Goal: Task Accomplishment & Management: Complete application form

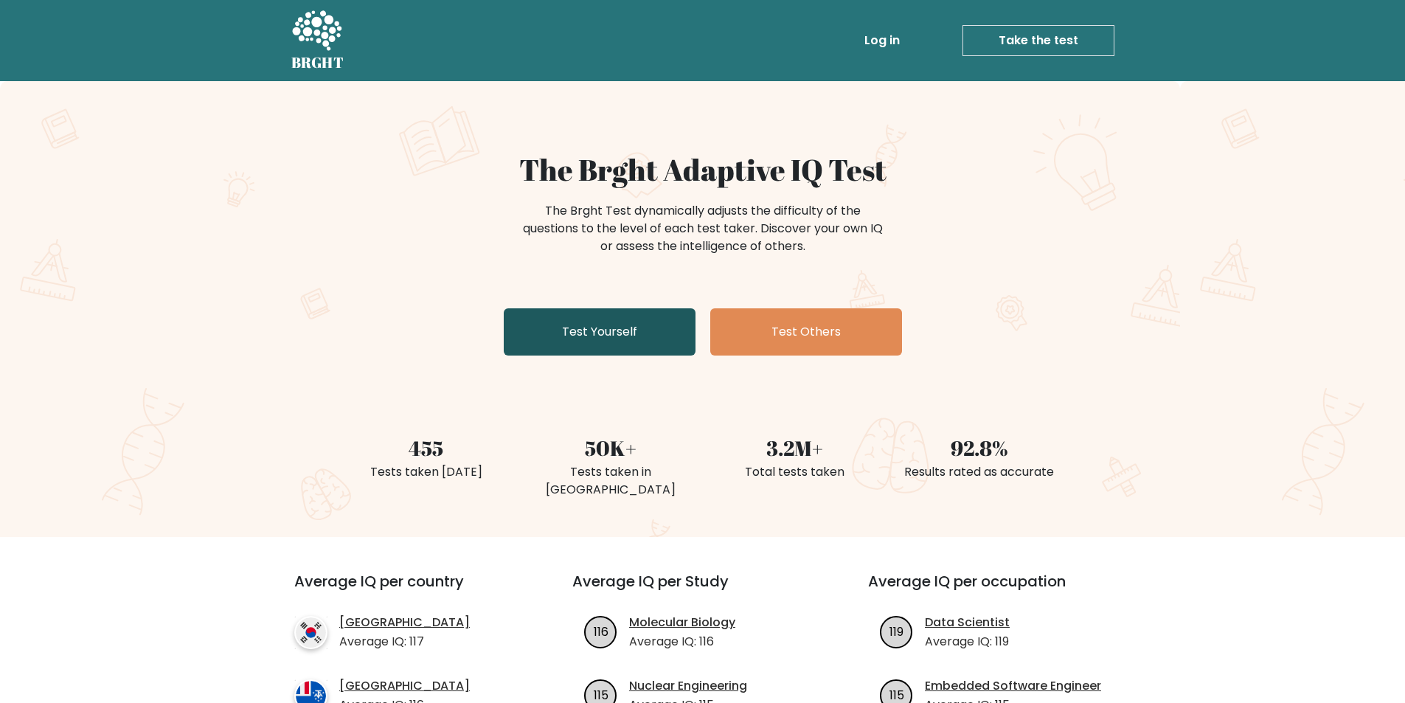
click at [650, 320] on link "Test Yourself" at bounding box center [600, 331] width 192 height 47
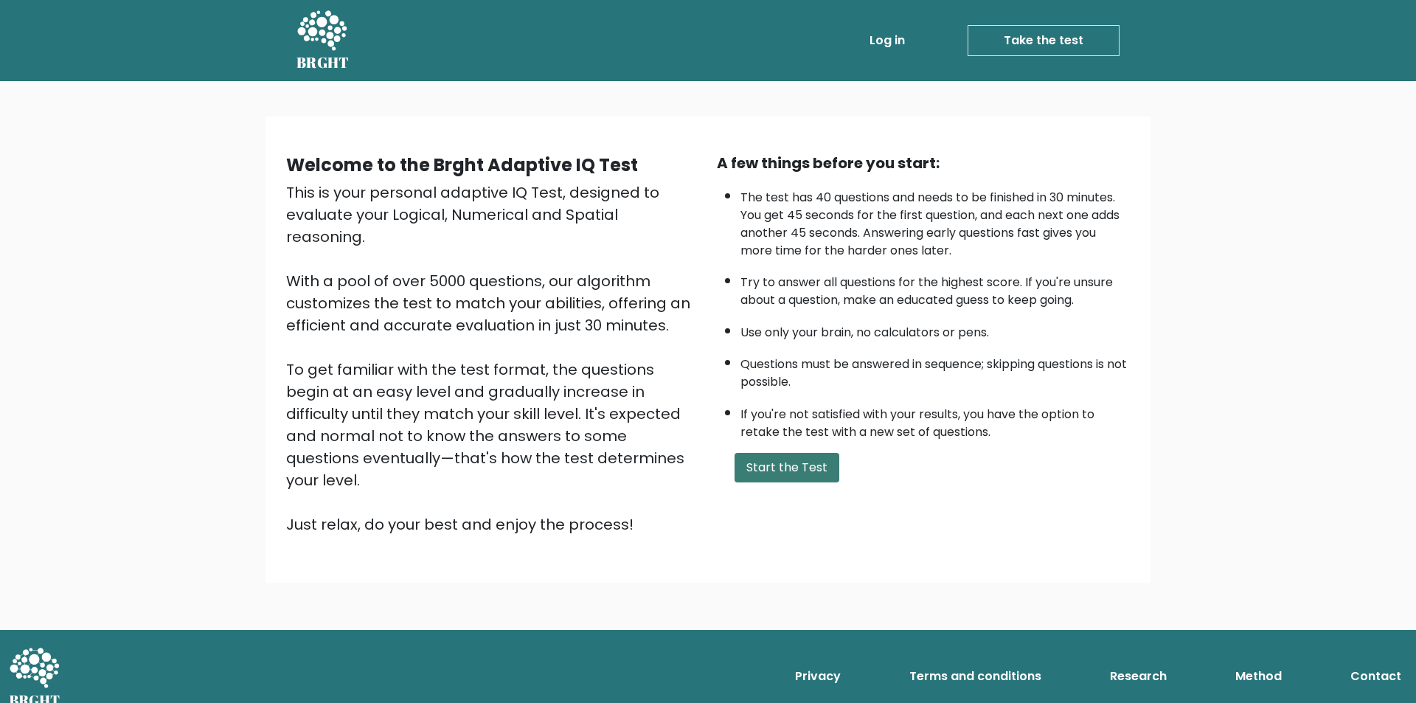
click at [809, 470] on button "Start the Test" at bounding box center [787, 468] width 105 height 30
click at [785, 474] on button "Start the Test" at bounding box center [787, 468] width 105 height 30
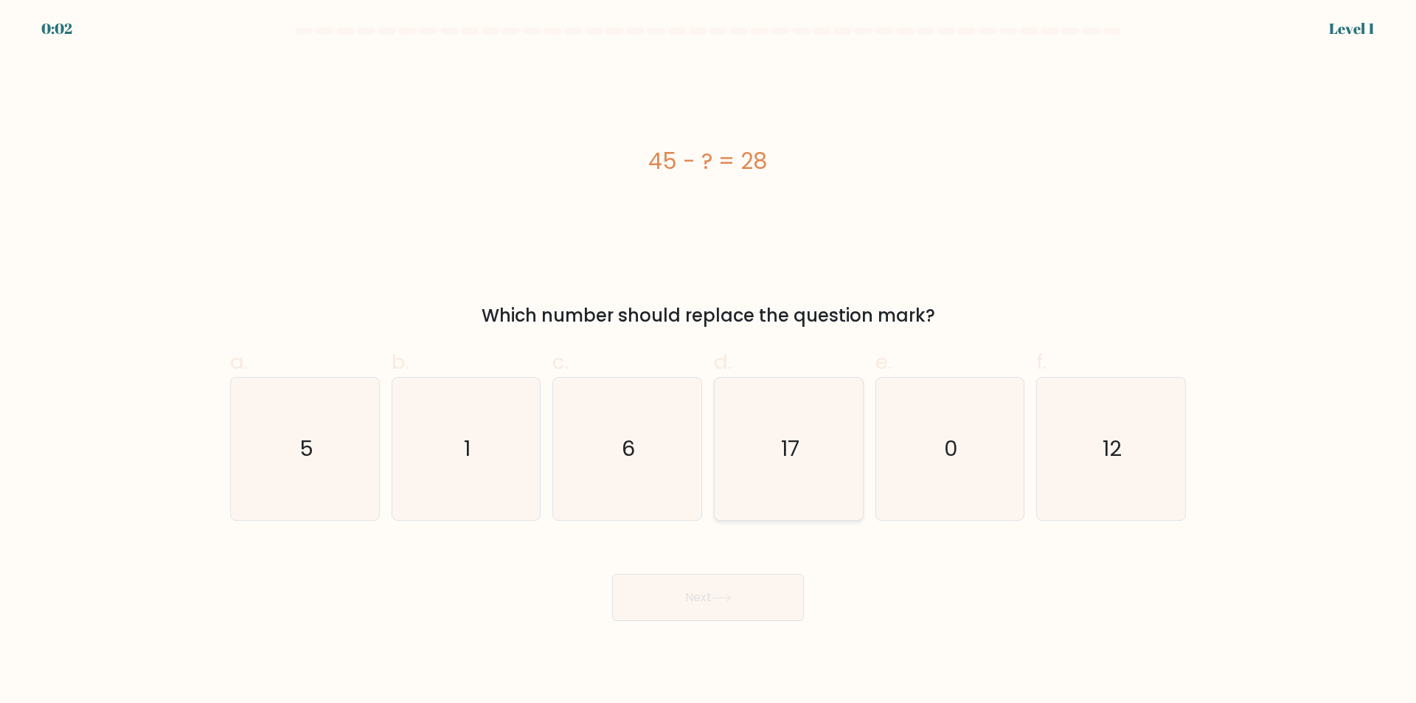
click at [854, 471] on icon "17" at bounding box center [789, 449] width 142 height 142
click at [709, 361] on input "d. 17" at bounding box center [708, 357] width 1 height 10
radio input "true"
click at [796, 600] on button "Next" at bounding box center [708, 597] width 192 height 47
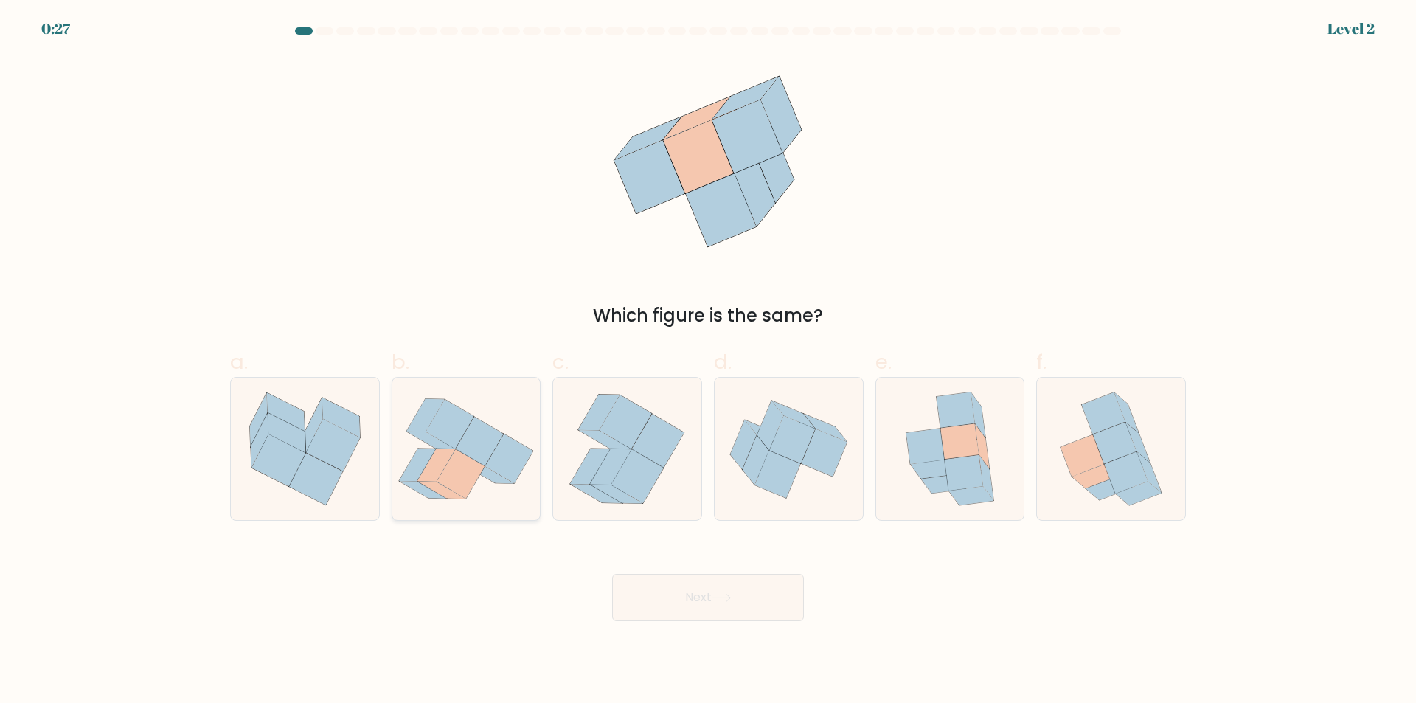
click at [511, 449] on icon at bounding box center [509, 459] width 48 height 49
click at [708, 361] on input "b." at bounding box center [708, 357] width 1 height 10
radio input "true"
click at [730, 592] on button "Next" at bounding box center [708, 597] width 192 height 47
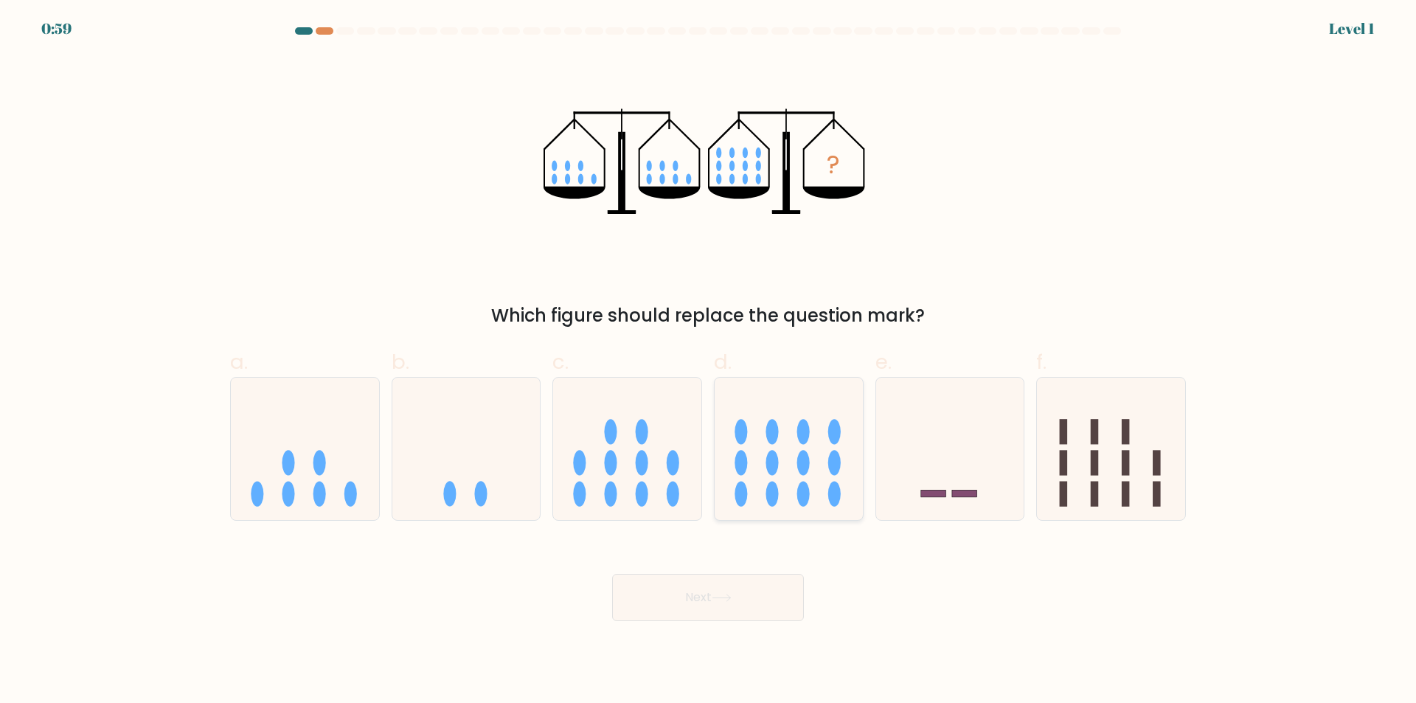
click at [826, 451] on icon at bounding box center [789, 449] width 148 height 122
click at [709, 361] on input "d." at bounding box center [708, 357] width 1 height 10
radio input "true"
click at [679, 617] on button "Next" at bounding box center [708, 597] width 192 height 47
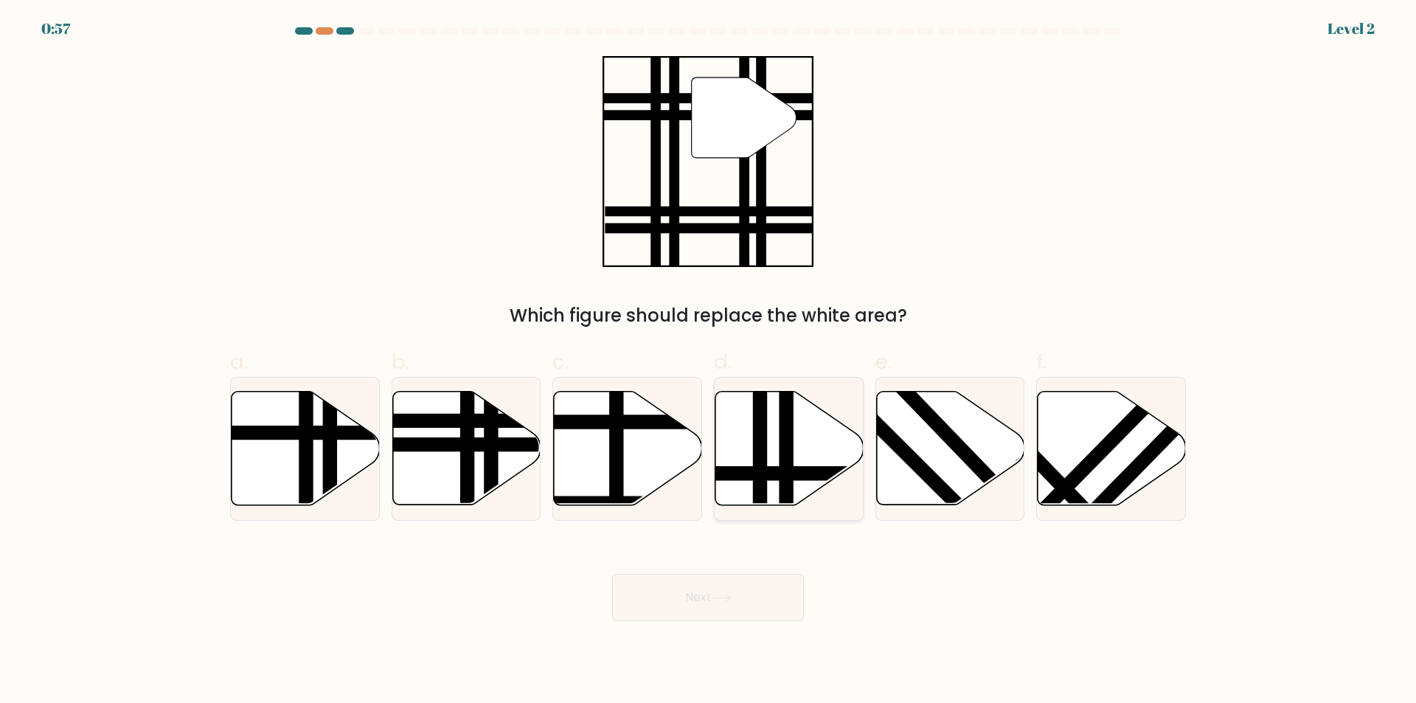
click at [861, 448] on icon at bounding box center [790, 449] width 148 height 114
click at [709, 361] on input "d." at bounding box center [708, 357] width 1 height 10
radio input "true"
click at [941, 450] on icon at bounding box center [950, 449] width 148 height 114
click at [709, 361] on input "e." at bounding box center [708, 357] width 1 height 10
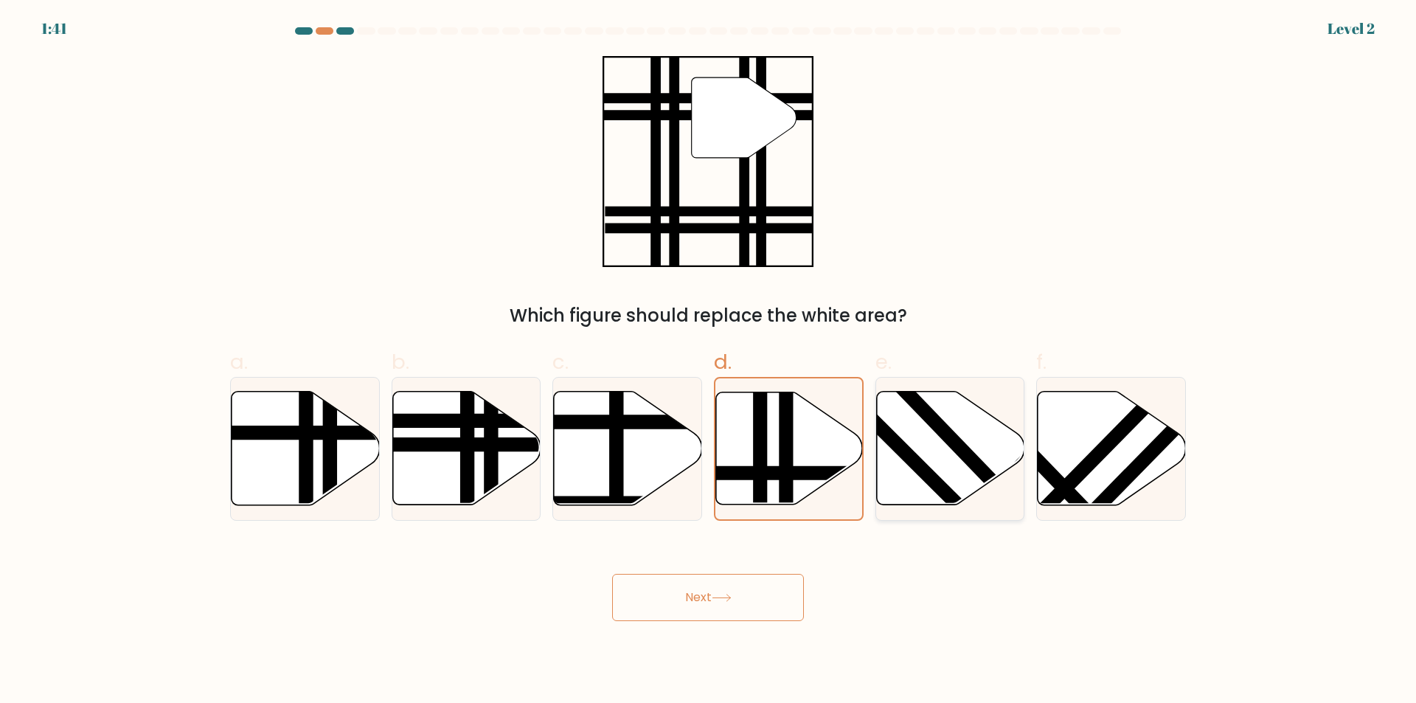
radio input "true"
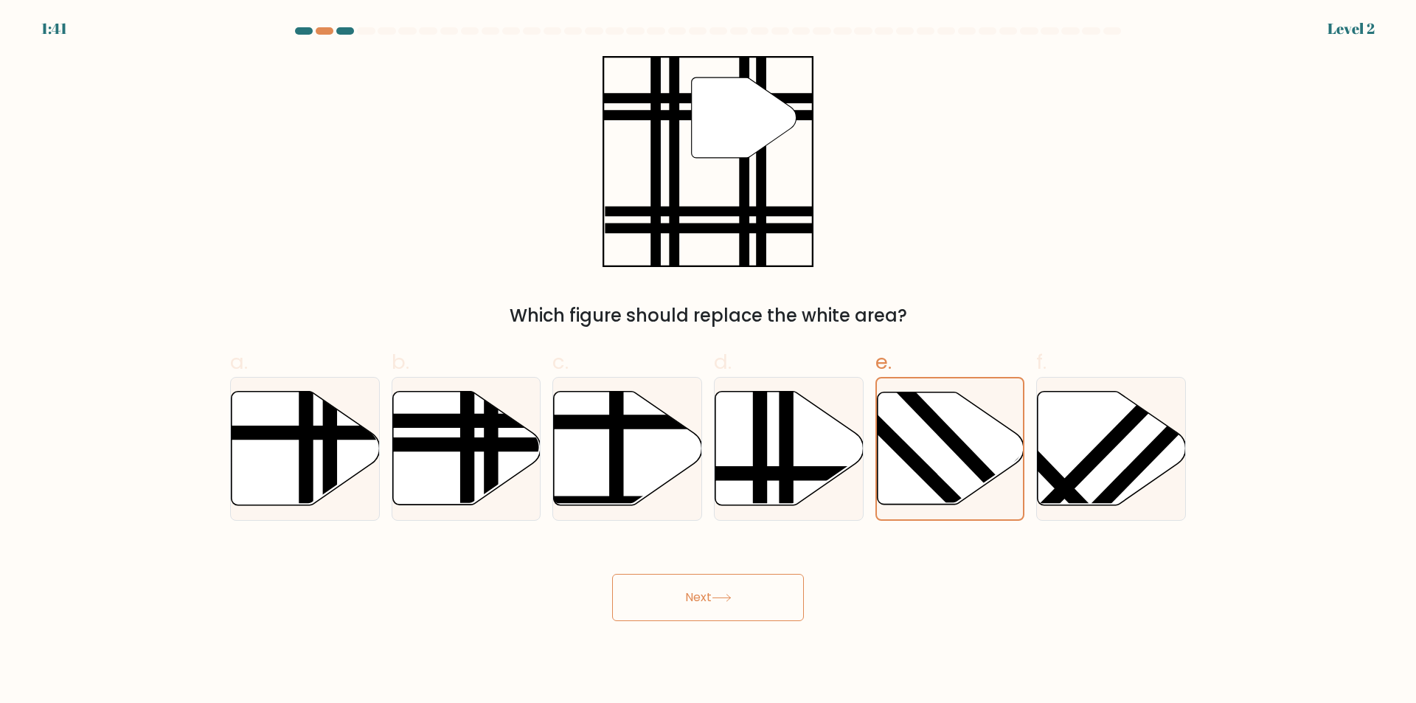
click at [724, 589] on button "Next" at bounding box center [708, 597] width 192 height 47
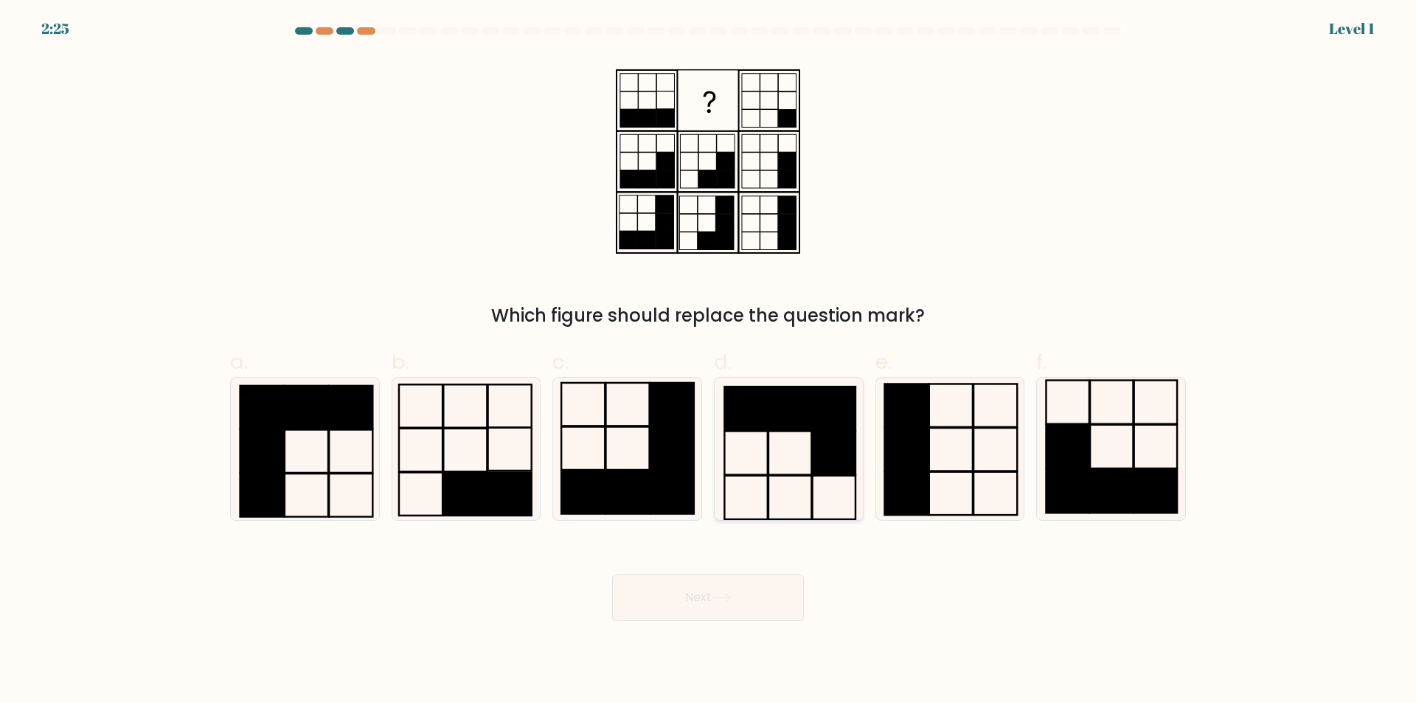
click at [775, 457] on icon at bounding box center [789, 449] width 142 height 142
click at [709, 361] on input "d." at bounding box center [708, 357] width 1 height 10
radio input "true"
click at [707, 612] on button "Next" at bounding box center [708, 597] width 192 height 47
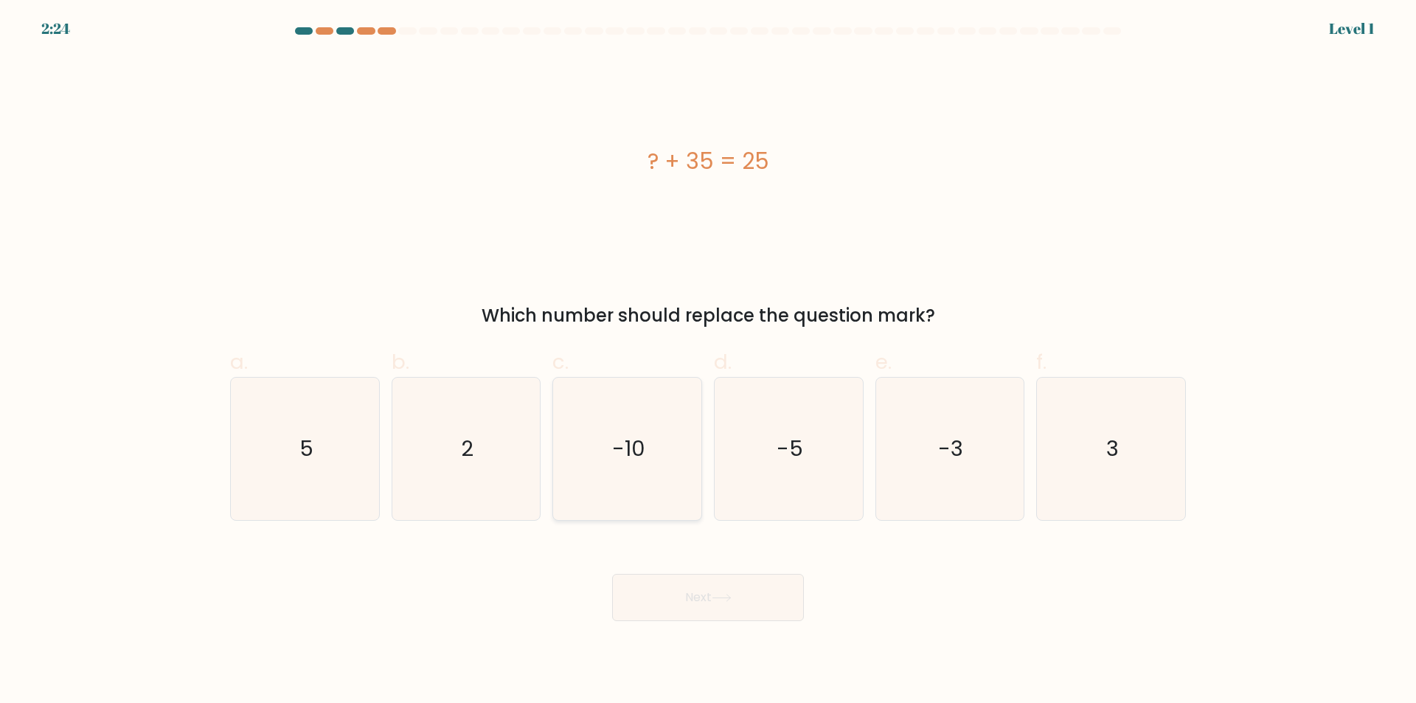
click at [564, 463] on icon "-10" at bounding box center [627, 449] width 142 height 142
click at [708, 361] on input "c. -10" at bounding box center [708, 357] width 1 height 10
radio input "true"
click at [712, 601] on button "Next" at bounding box center [708, 597] width 192 height 47
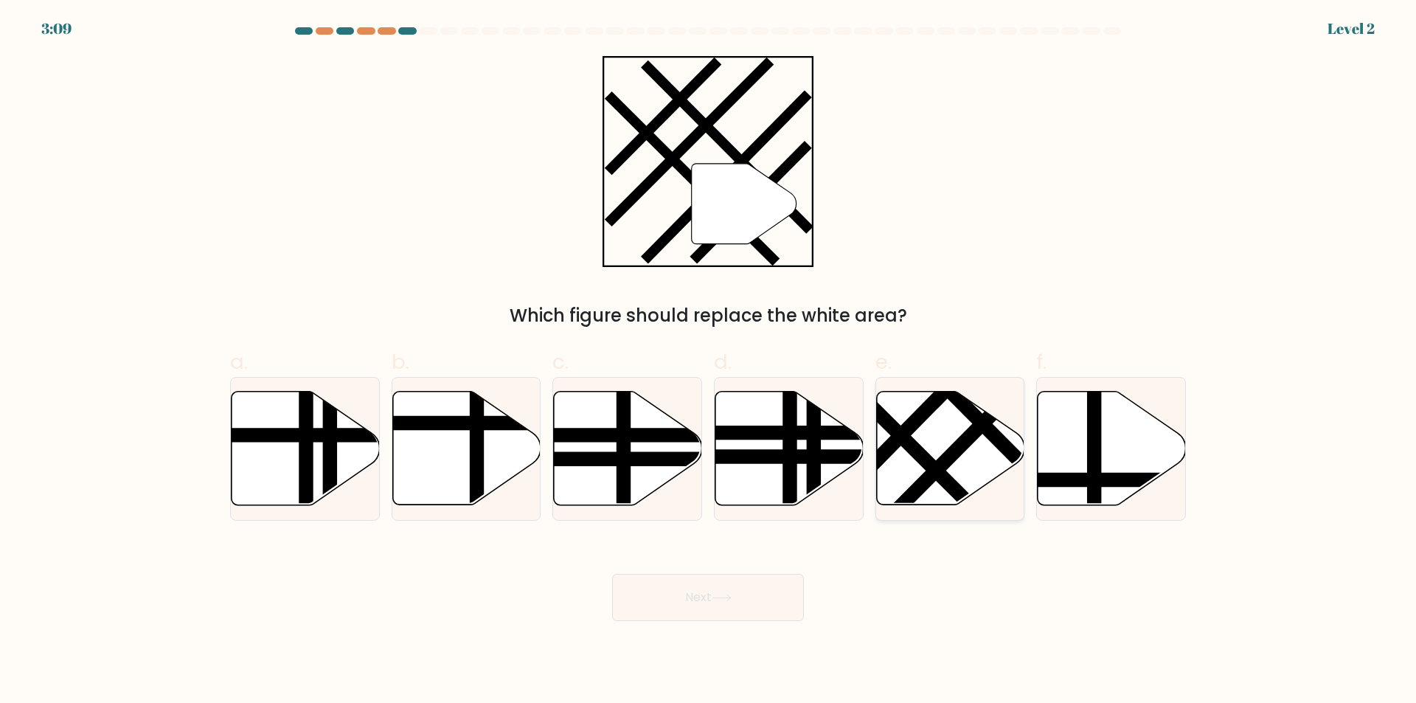
click at [975, 463] on icon at bounding box center [950, 449] width 148 height 114
click at [709, 361] on input "e." at bounding box center [708, 357] width 1 height 10
radio input "true"
click at [737, 593] on button "Next" at bounding box center [708, 597] width 192 height 47
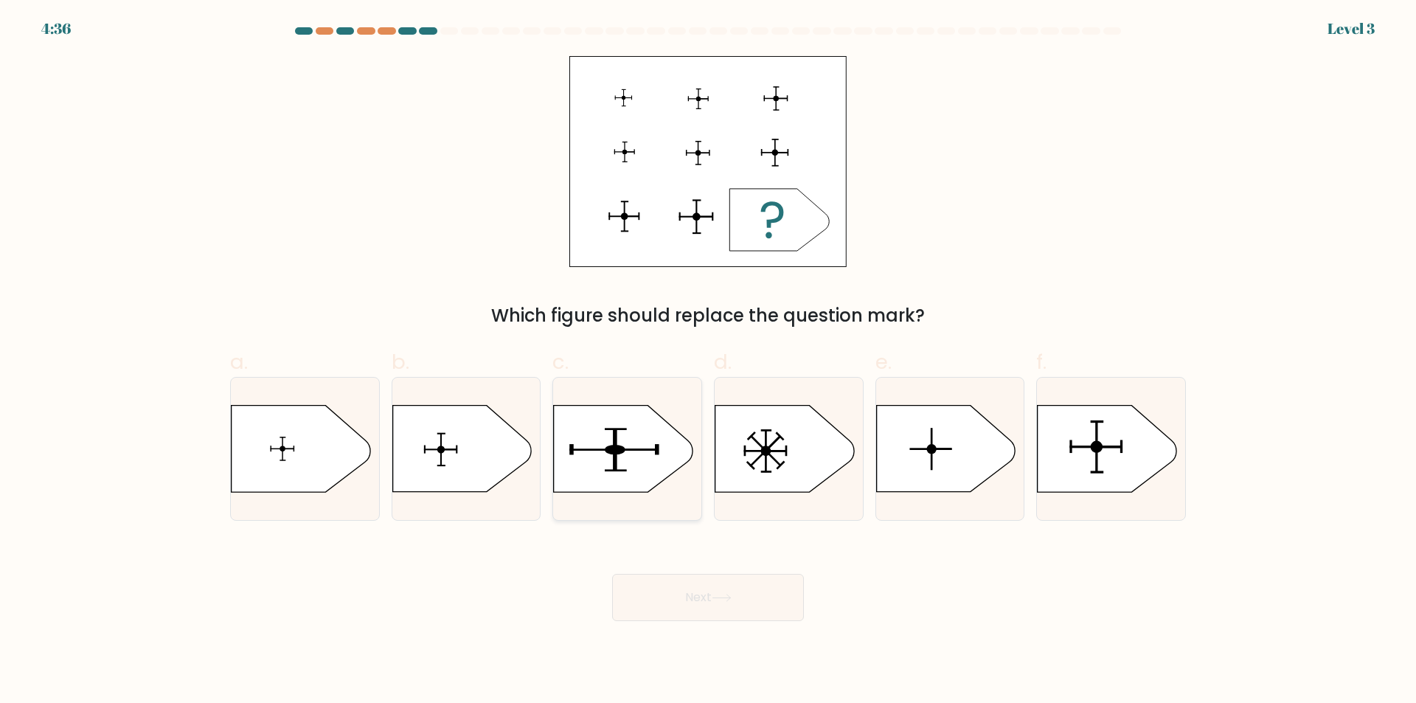
click at [595, 451] on rect at bounding box center [613, 450] width 87 height 2
click at [708, 361] on input "c." at bounding box center [708, 357] width 1 height 10
radio input "true"
click at [685, 580] on button "Next" at bounding box center [708, 597] width 192 height 47
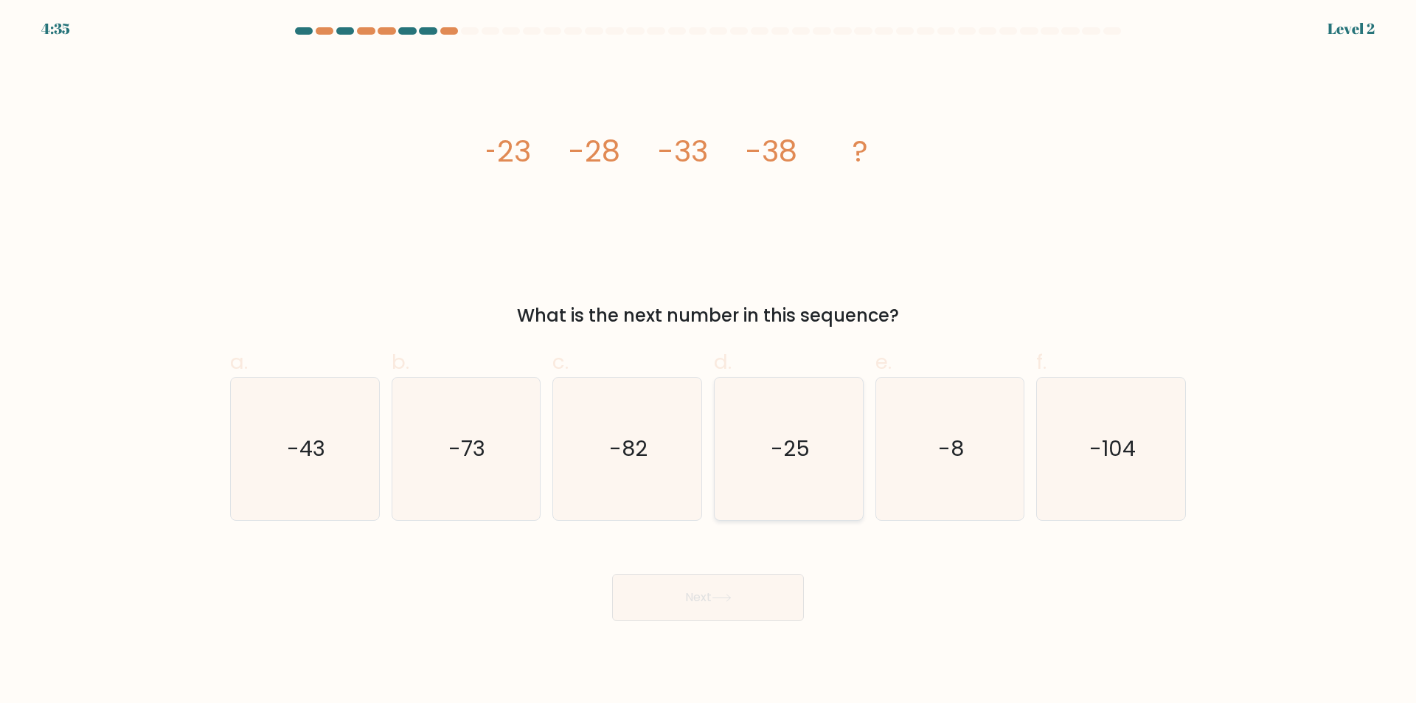
click at [789, 439] on text "-25" at bounding box center [790, 450] width 39 height 30
click at [709, 361] on input "d. -25" at bounding box center [708, 357] width 1 height 10
radio input "true"
click at [720, 601] on icon at bounding box center [722, 598] width 20 height 8
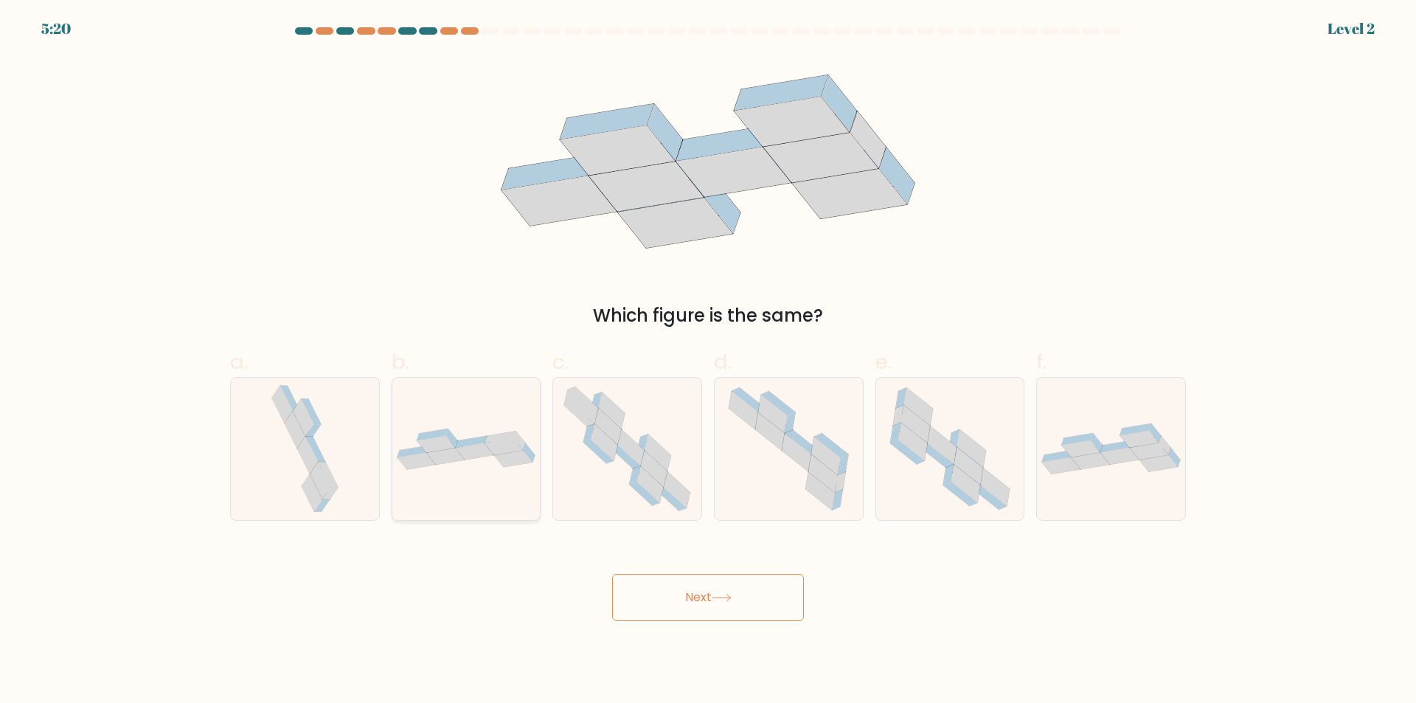
click at [395, 431] on icon at bounding box center [466, 449] width 148 height 41
click at [708, 361] on input "b." at bounding box center [708, 357] width 1 height 10
radio input "true"
click at [670, 603] on button "Next" at bounding box center [708, 597] width 192 height 47
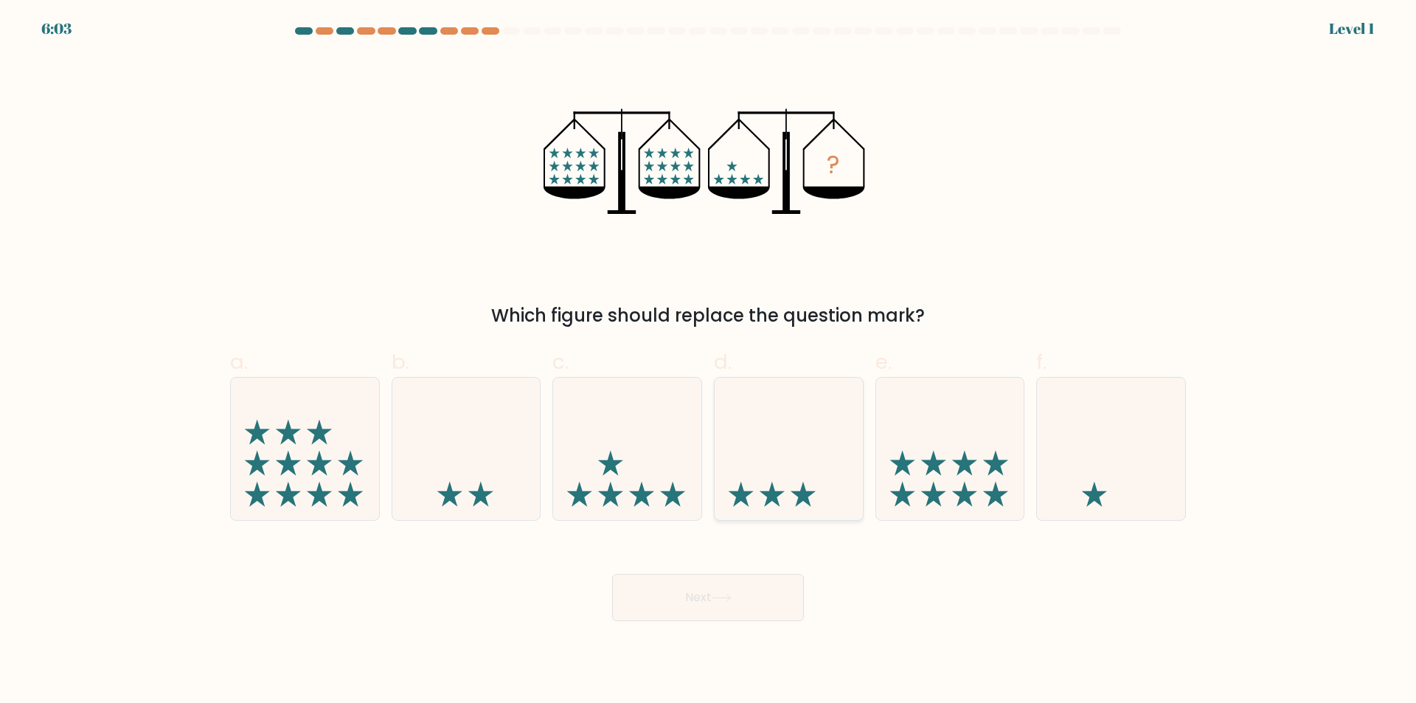
click at [860, 468] on icon at bounding box center [789, 449] width 148 height 122
click at [709, 361] on input "d." at bounding box center [708, 357] width 1 height 10
radio input "true"
click at [728, 583] on button "Next" at bounding box center [708, 597] width 192 height 47
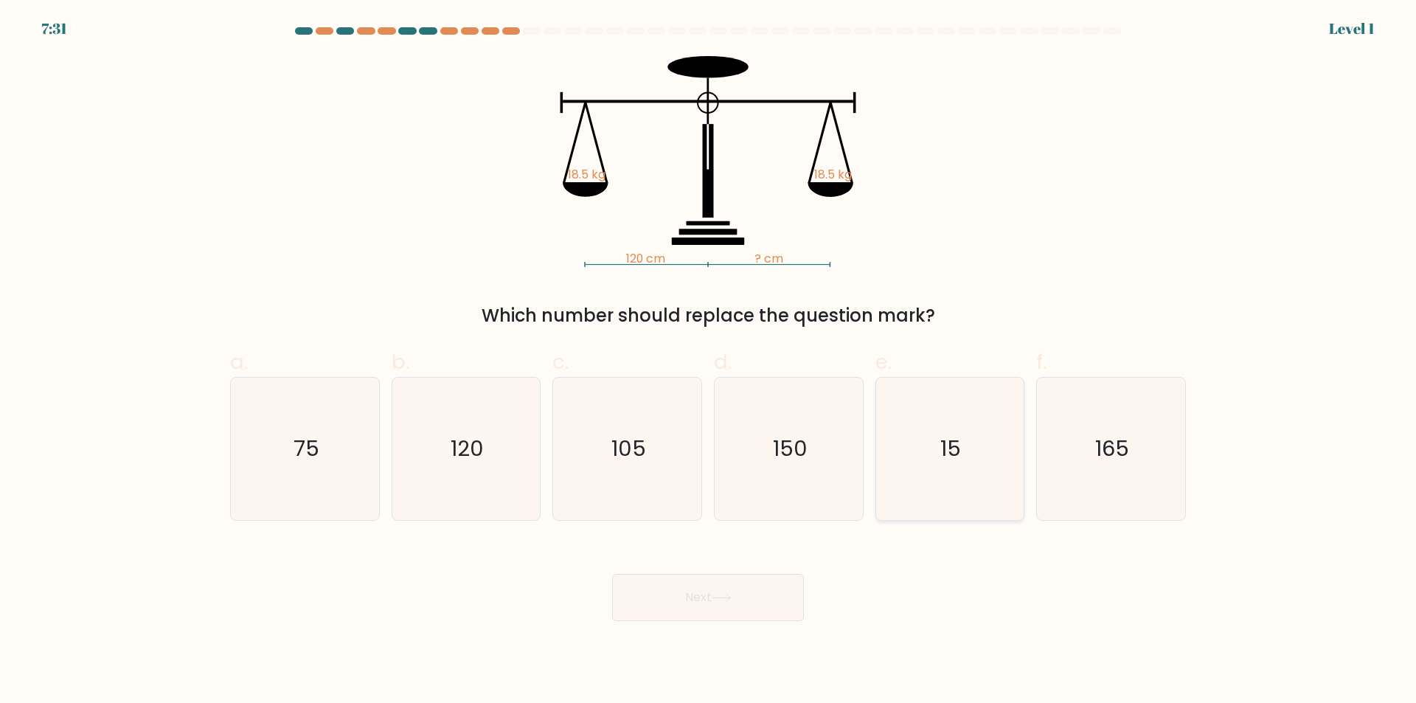
click at [897, 468] on icon "15" at bounding box center [950, 449] width 142 height 142
click at [709, 361] on input "e. 15" at bounding box center [708, 357] width 1 height 10
radio input "true"
click at [746, 603] on button "Next" at bounding box center [708, 597] width 192 height 47
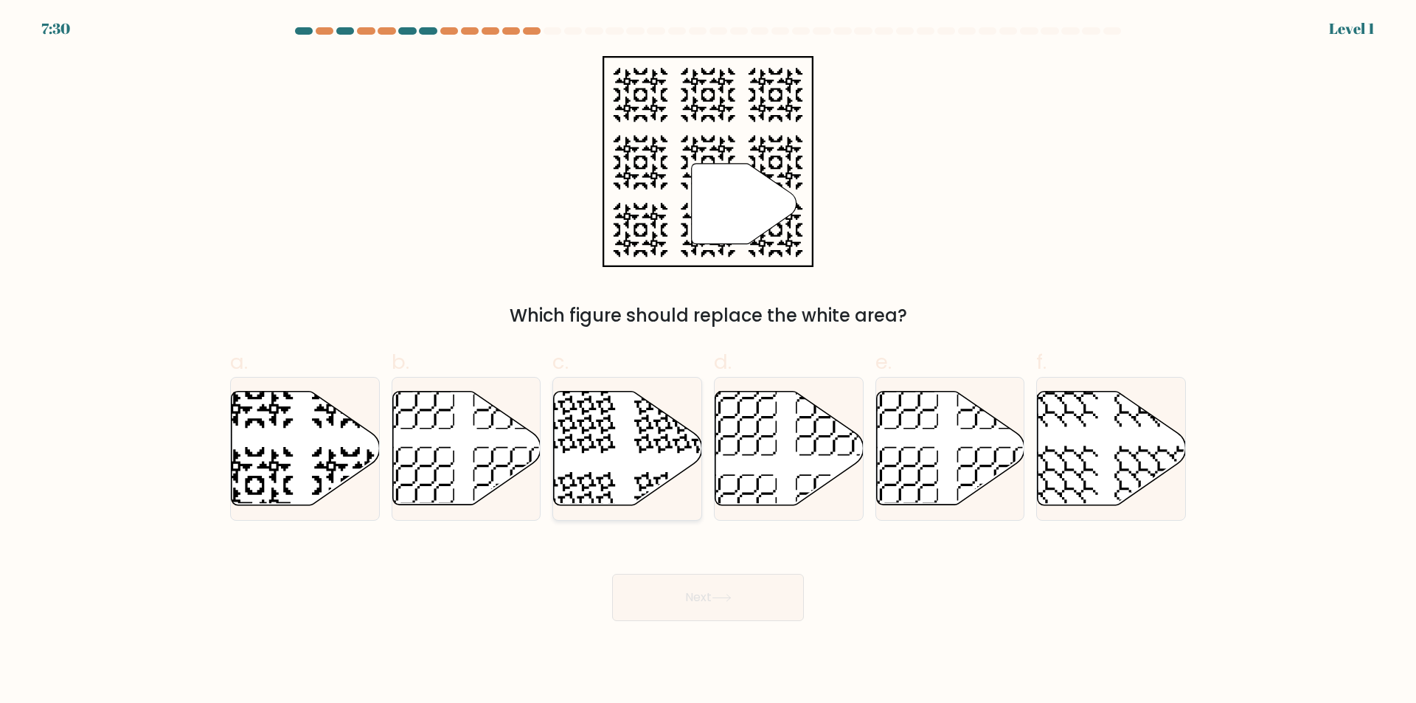
click at [596, 457] on icon at bounding box center [628, 449] width 148 height 114
click at [708, 361] on input "c." at bounding box center [708, 357] width 1 height 10
radio input "true"
click at [693, 603] on button "Next" at bounding box center [708, 597] width 192 height 47
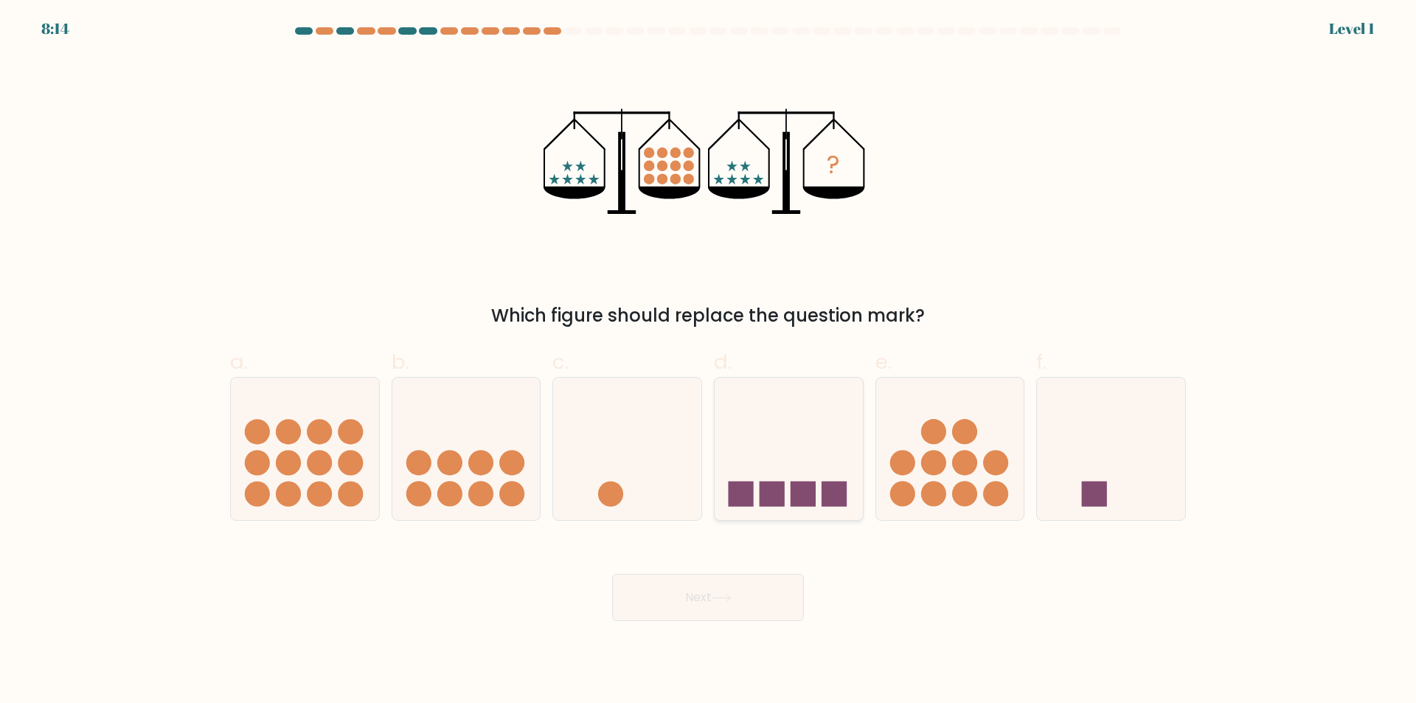
click at [792, 483] on rect at bounding box center [803, 493] width 25 height 25
click at [709, 361] on input "d." at bounding box center [708, 357] width 1 height 10
radio input "true"
click at [764, 601] on button "Next" at bounding box center [708, 597] width 192 height 47
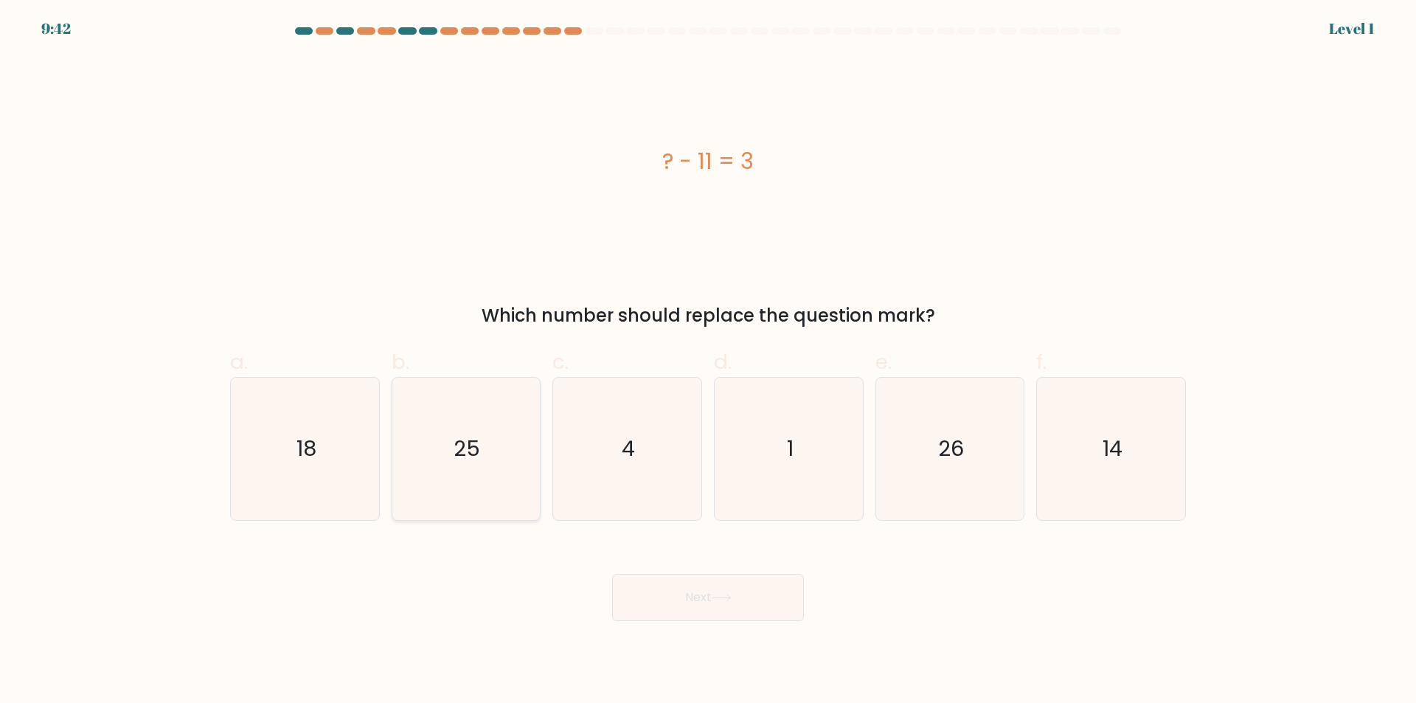
click at [487, 460] on icon "25" at bounding box center [466, 449] width 142 height 142
click at [708, 361] on input "b. 25" at bounding box center [708, 357] width 1 height 10
radio input "true"
click at [680, 619] on button "Next" at bounding box center [708, 597] width 192 height 47
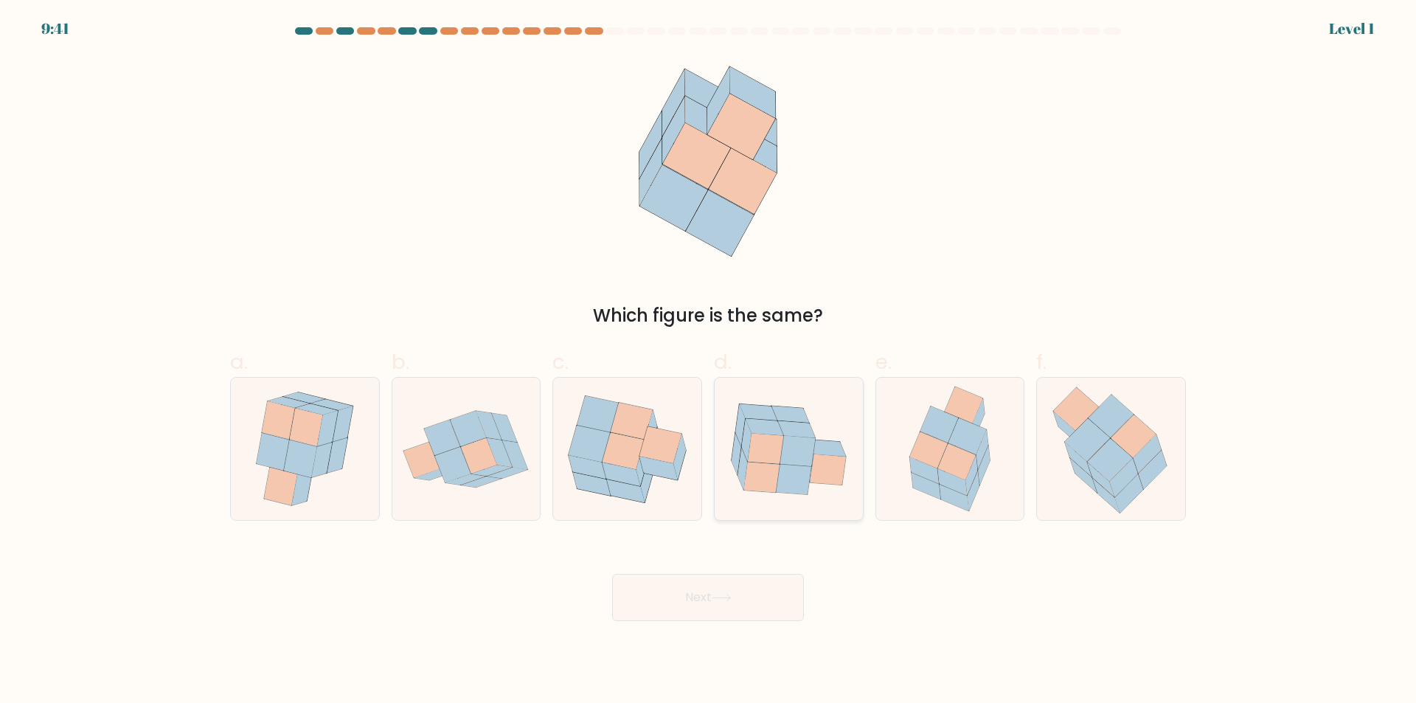
click at [757, 462] on icon at bounding box center [765, 448] width 35 height 30
click at [709, 361] on input "d." at bounding box center [708, 357] width 1 height 10
radio input "true"
click at [758, 611] on button "Next" at bounding box center [708, 597] width 192 height 47
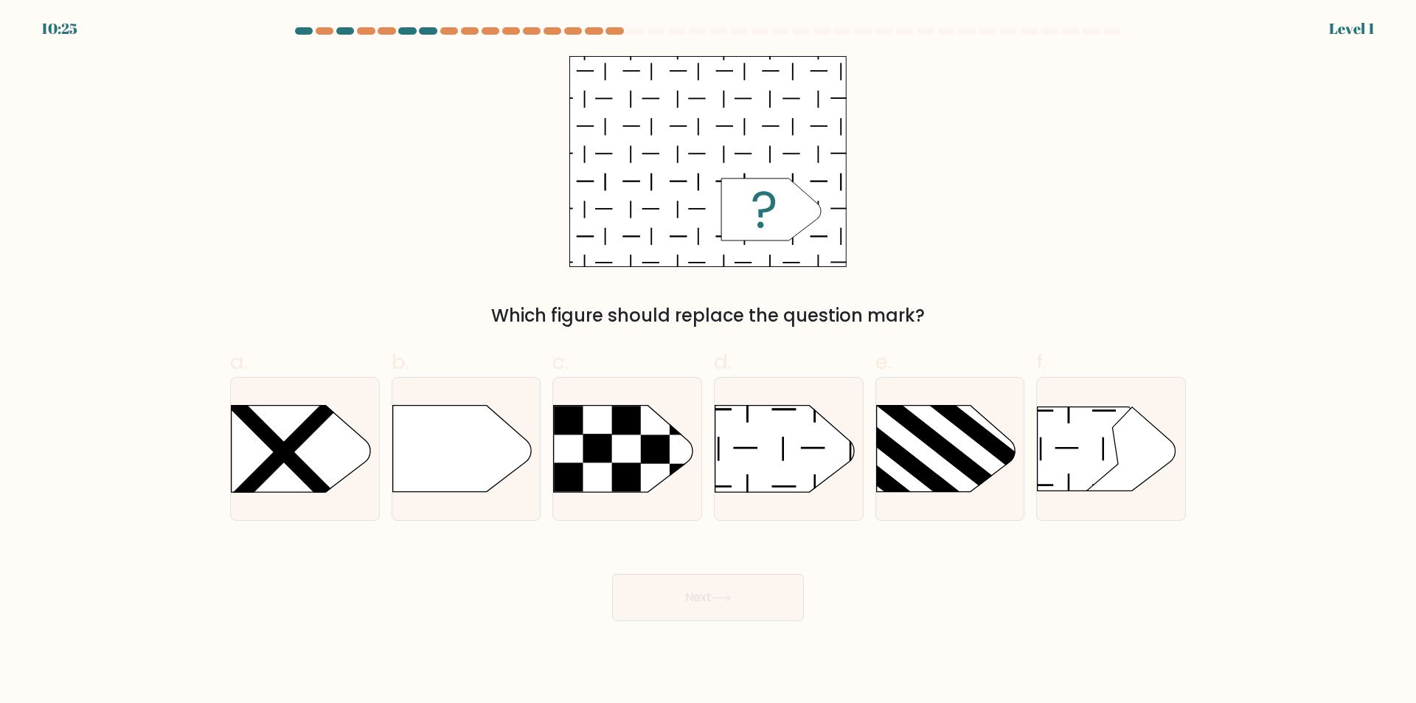
click at [872, 449] on div "e." at bounding box center [951, 434] width 162 height 174
click at [761, 567] on div "Next" at bounding box center [708, 580] width 974 height 83
click at [772, 473] on icon at bounding box center [785, 449] width 139 height 86
click at [709, 361] on input "d." at bounding box center [708, 357] width 1 height 10
radio input "true"
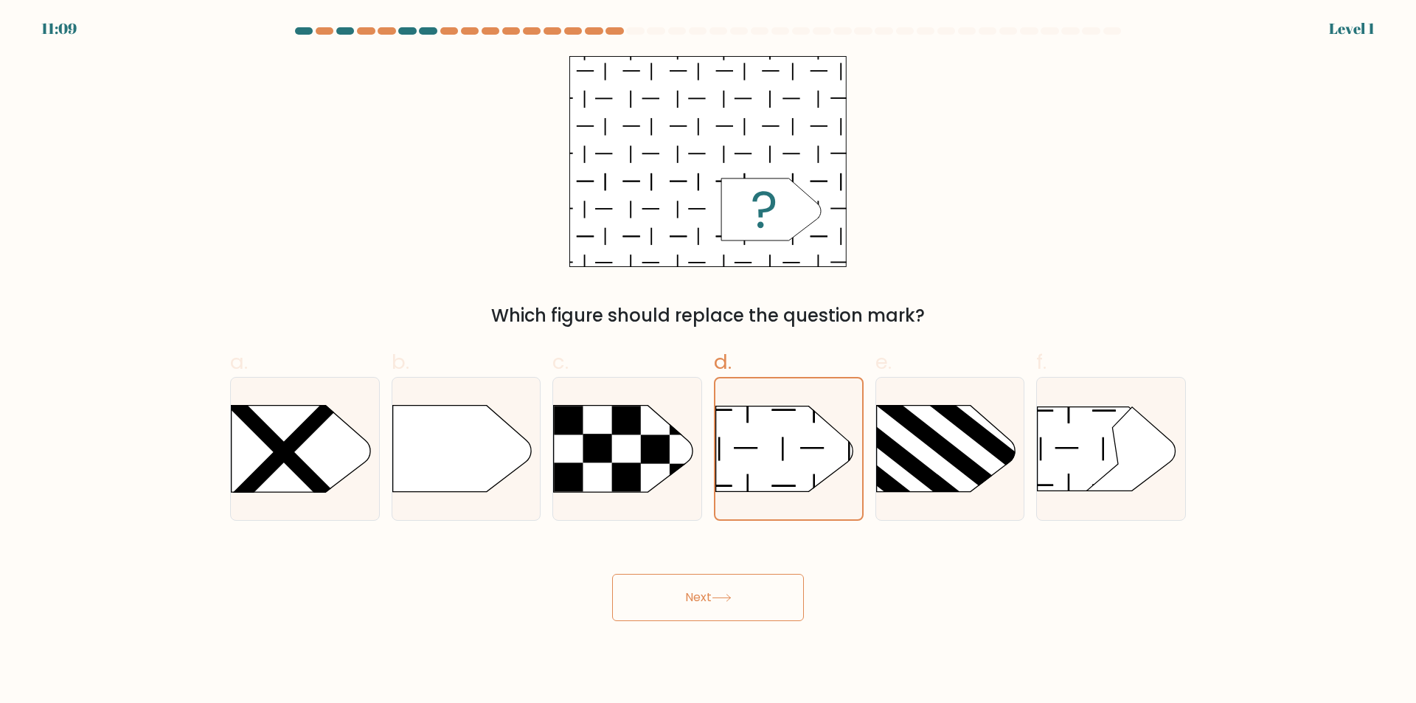
click at [744, 590] on button "Next" at bounding box center [708, 597] width 192 height 47
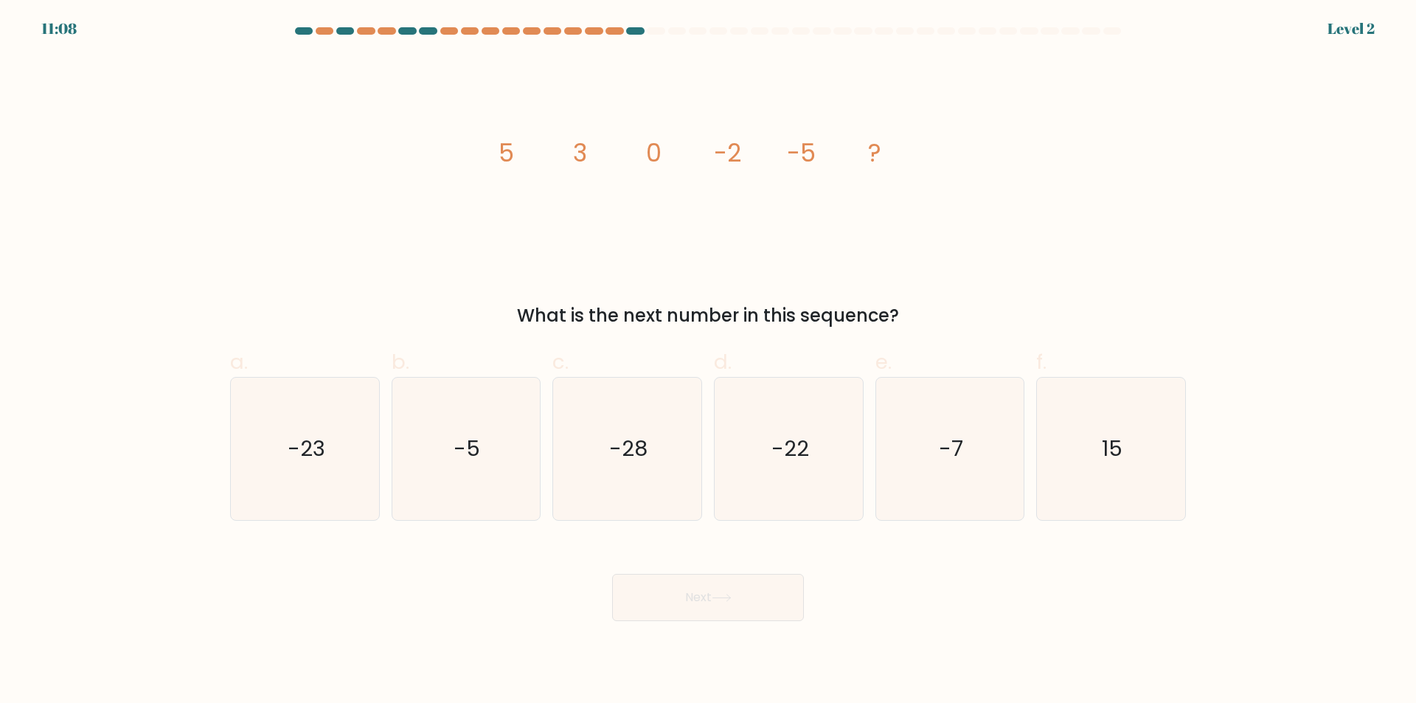
click at [631, 415] on icon "-28" at bounding box center [627, 449] width 142 height 142
click at [708, 361] on input "c. -28" at bounding box center [708, 357] width 1 height 10
radio input "true"
click at [675, 583] on button "Next" at bounding box center [708, 597] width 192 height 47
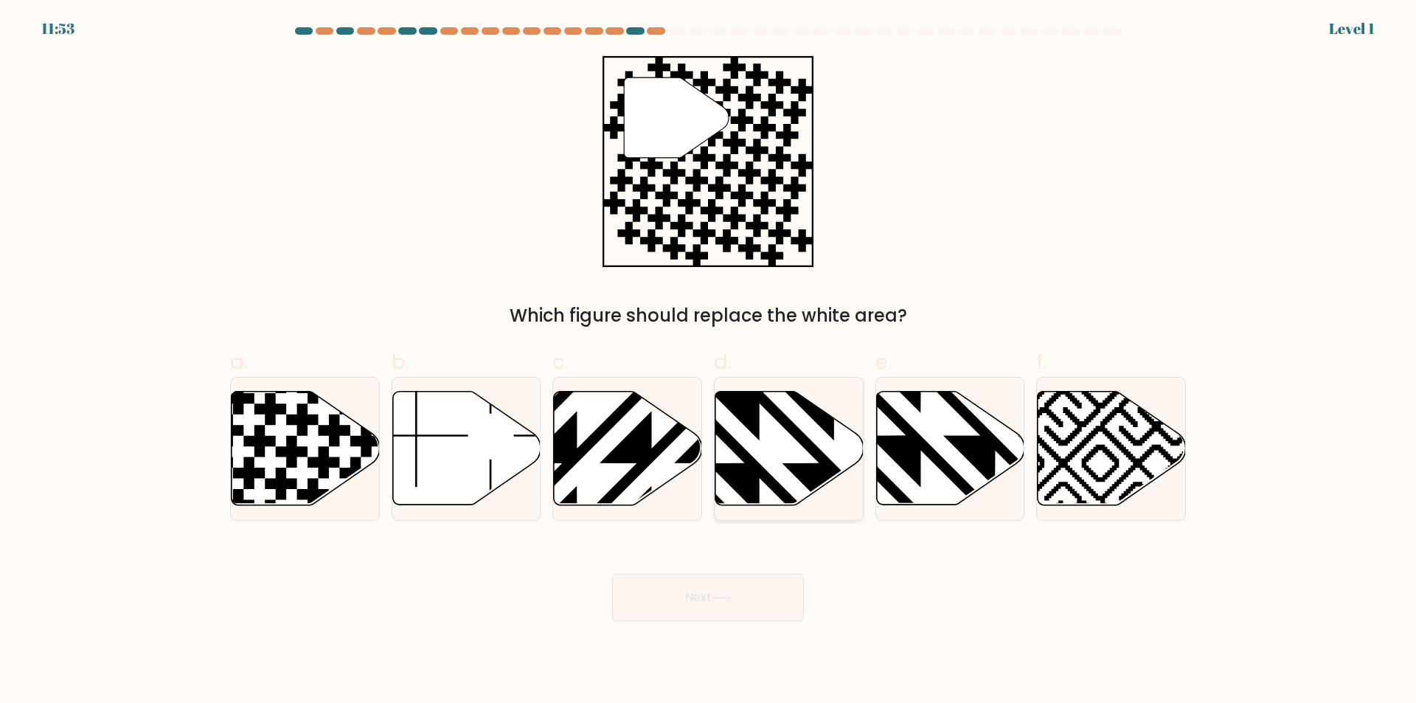
click at [800, 474] on icon at bounding box center [834, 389] width 299 height 299
click at [709, 361] on input "d." at bounding box center [708, 357] width 1 height 10
radio input "true"
click at [752, 609] on button "Next" at bounding box center [708, 597] width 192 height 47
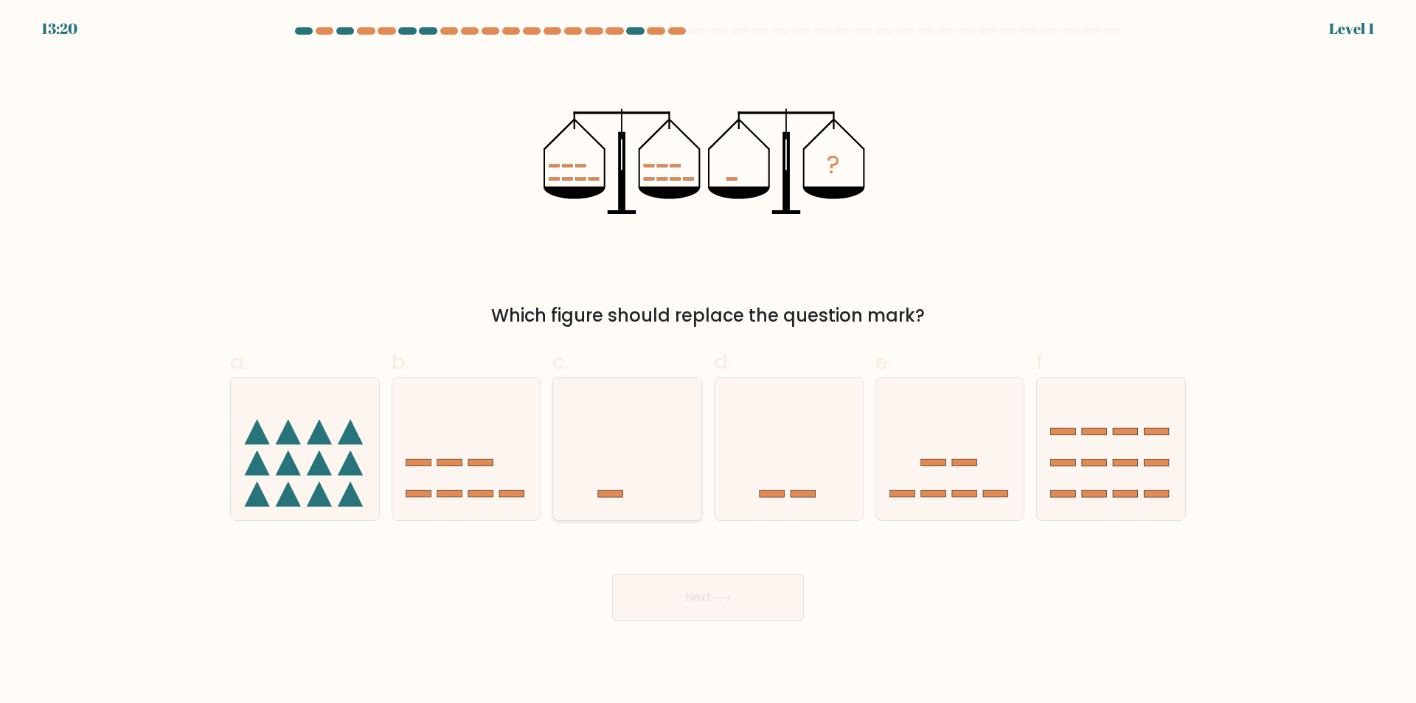
click at [673, 435] on icon at bounding box center [627, 449] width 148 height 122
click at [708, 361] on input "c." at bounding box center [708, 357] width 1 height 10
radio input "true"
click at [705, 603] on button "Next" at bounding box center [708, 597] width 192 height 47
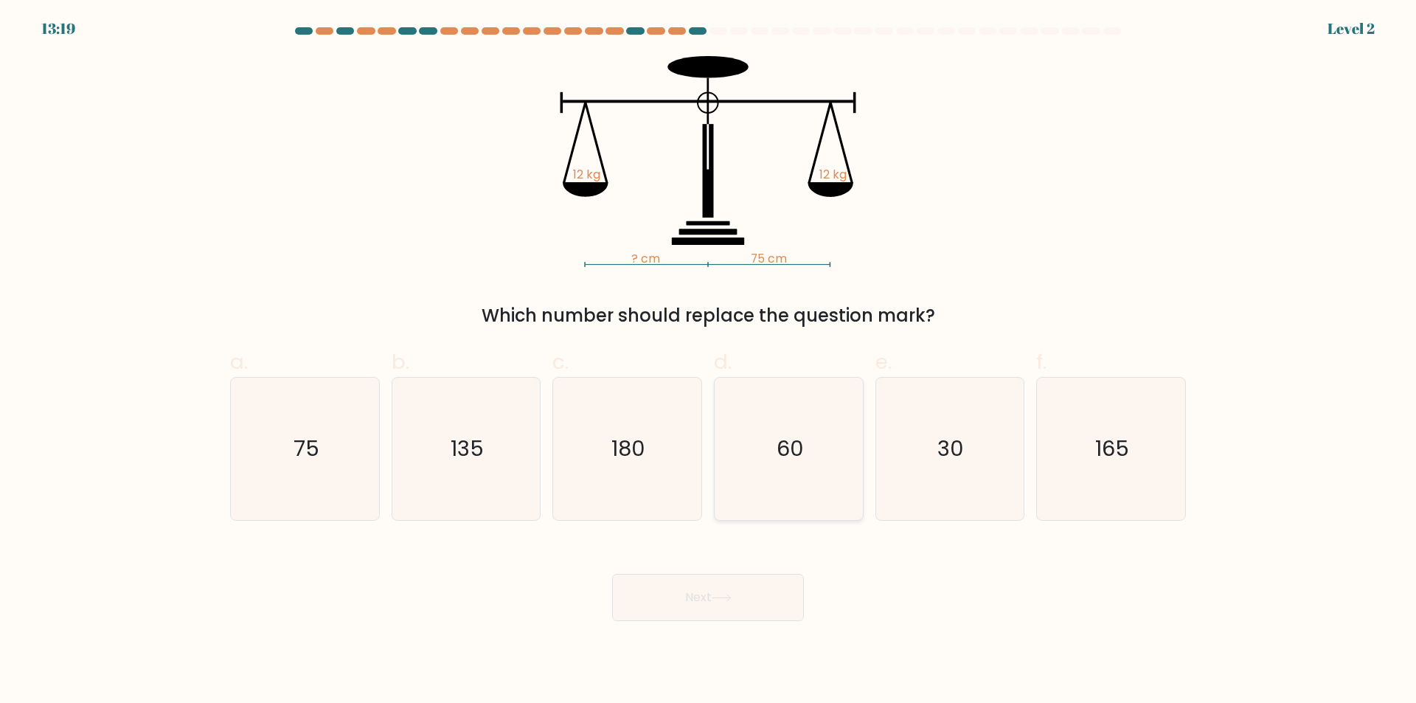
click at [757, 477] on icon "60" at bounding box center [789, 449] width 142 height 142
click at [709, 361] on input "d. 60" at bounding box center [708, 357] width 1 height 10
radio input "true"
click at [750, 595] on button "Next" at bounding box center [708, 597] width 192 height 47
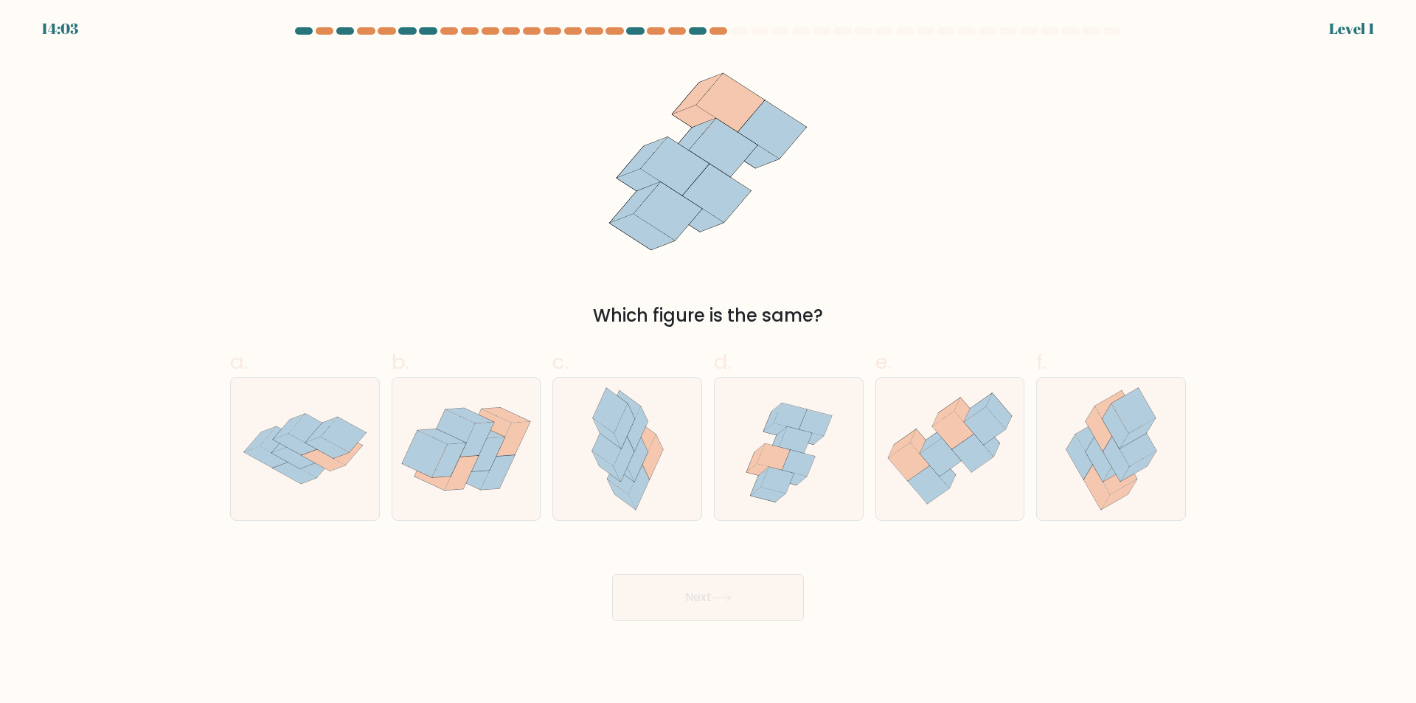
click at [472, 412] on icon at bounding box center [470, 415] width 48 height 15
click at [708, 361] on input "b." at bounding box center [708, 357] width 1 height 10
radio input "true"
drag, startPoint x: 705, startPoint y: 605, endPoint x: 779, endPoint y: 521, distance: 111.9
click at [706, 604] on button "Next" at bounding box center [708, 597] width 192 height 47
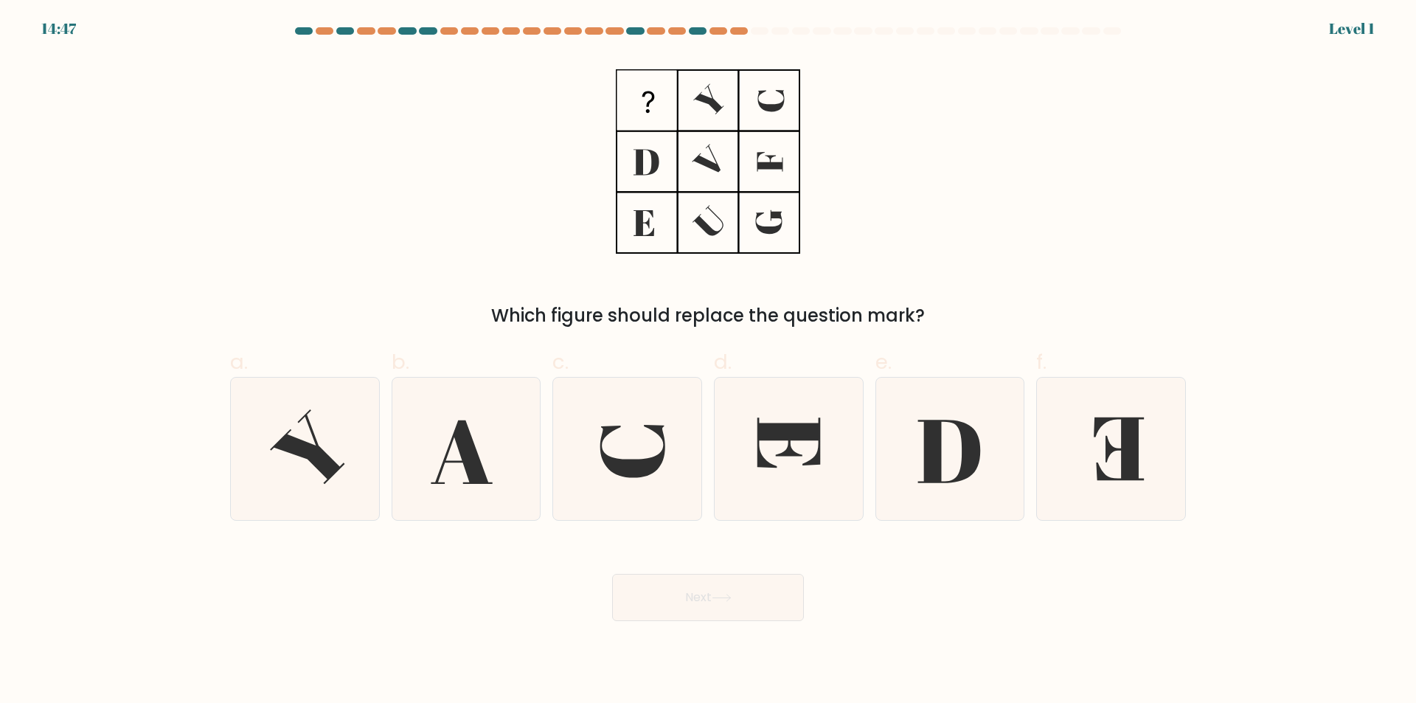
click at [802, 466] on icon at bounding box center [789, 449] width 142 height 142
click at [709, 361] on input "d." at bounding box center [708, 357] width 1 height 10
radio input "true"
click at [797, 602] on button "Next" at bounding box center [708, 597] width 192 height 47
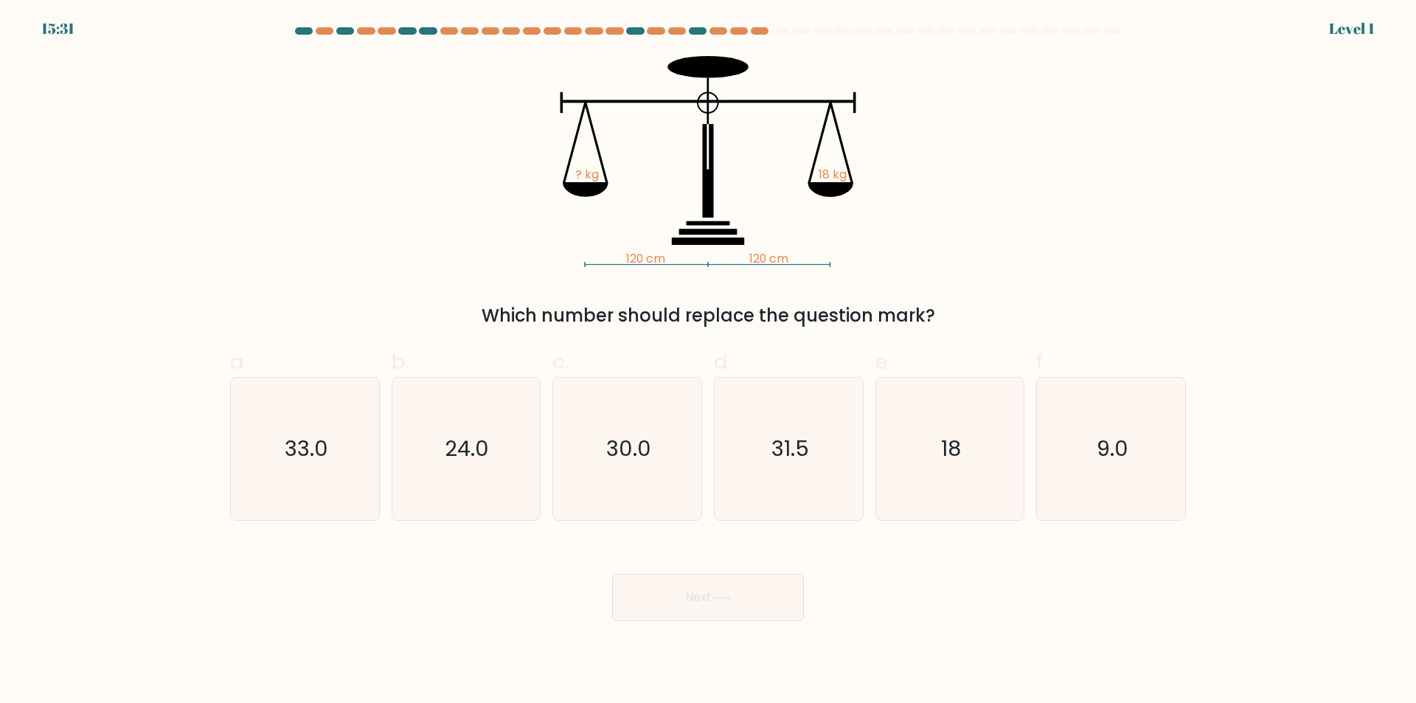
click at [932, 459] on icon "18" at bounding box center [950, 449] width 142 height 142
click at [709, 361] on input "e. 18" at bounding box center [708, 357] width 1 height 10
radio input "true"
click at [764, 608] on button "Next" at bounding box center [708, 597] width 192 height 47
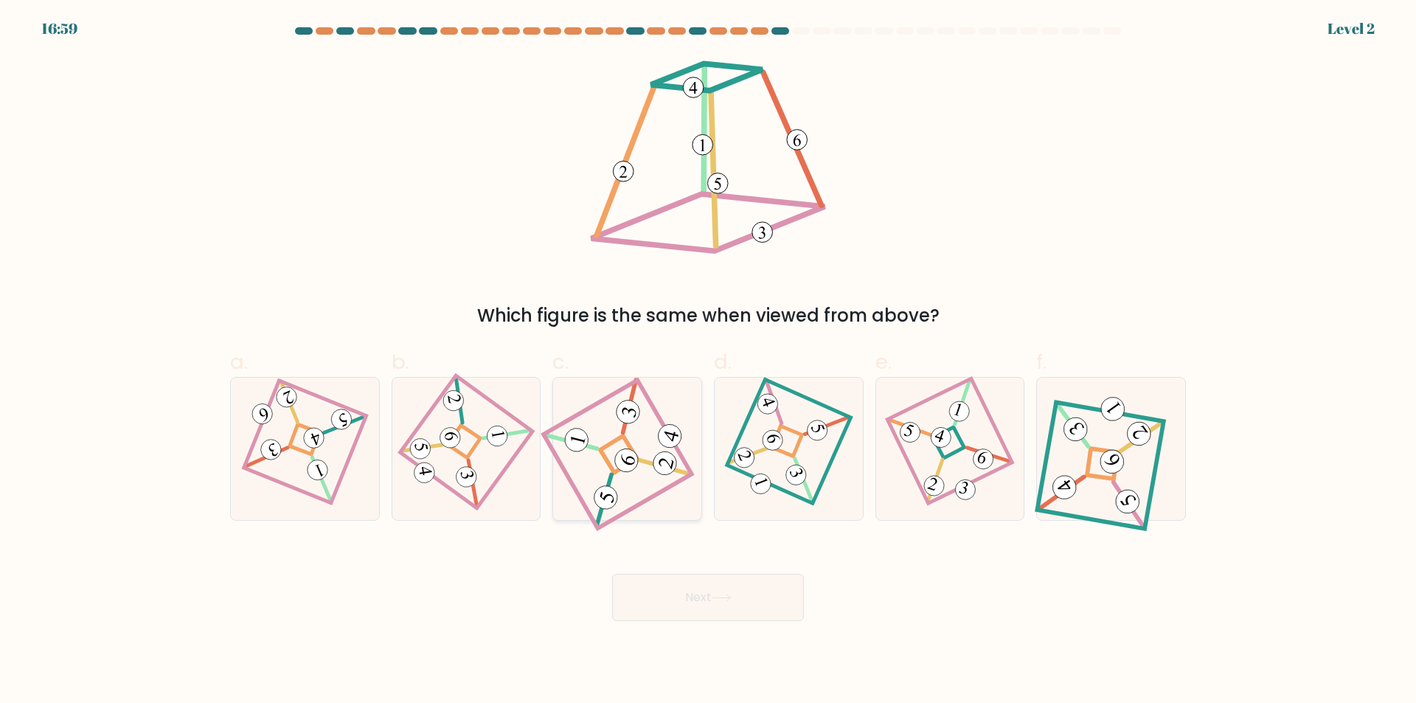
click at [603, 442] on icon at bounding box center [628, 449] width 128 height 114
click at [708, 361] on input "c." at bounding box center [708, 357] width 1 height 10
radio input "true"
click at [679, 612] on button "Next" at bounding box center [708, 597] width 192 height 47
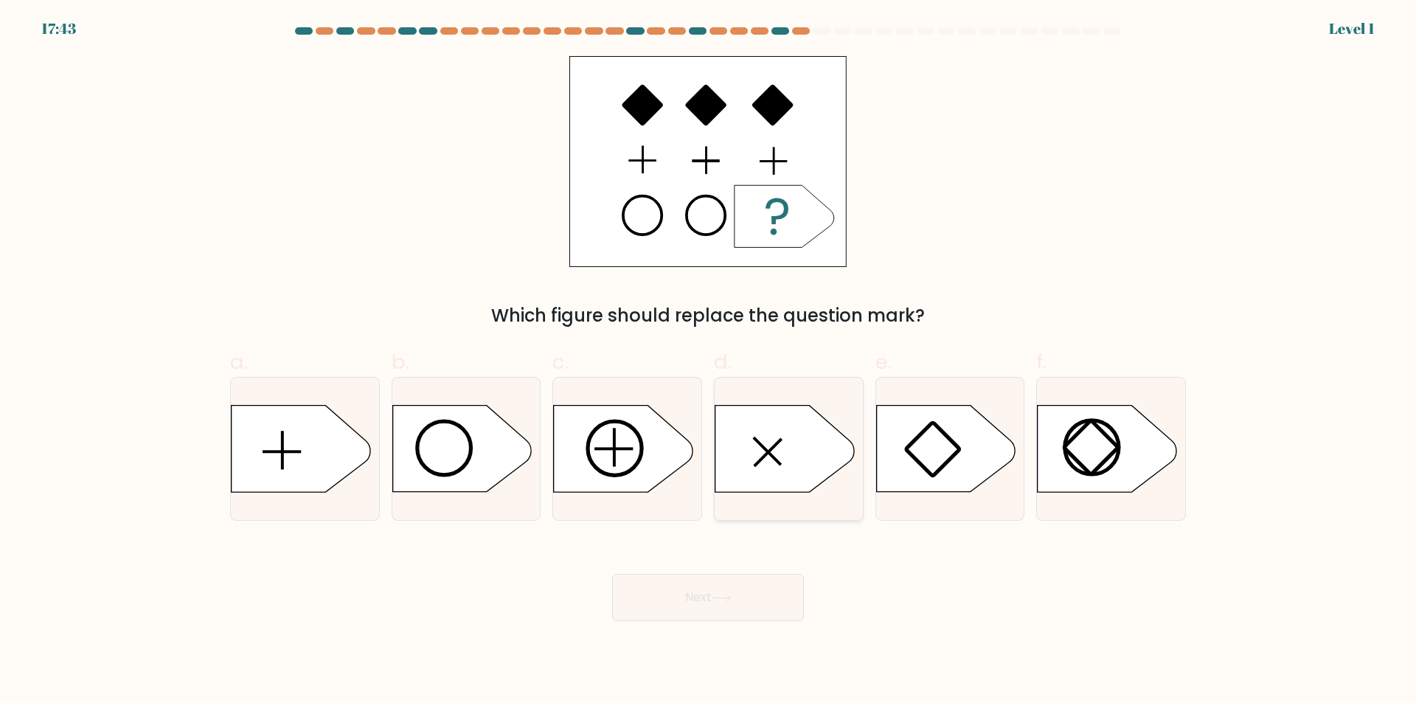
click at [737, 450] on icon at bounding box center [785, 449] width 139 height 86
click at [709, 361] on input "d." at bounding box center [708, 357] width 1 height 10
radio input "true"
click at [741, 609] on button "Next" at bounding box center [708, 597] width 192 height 47
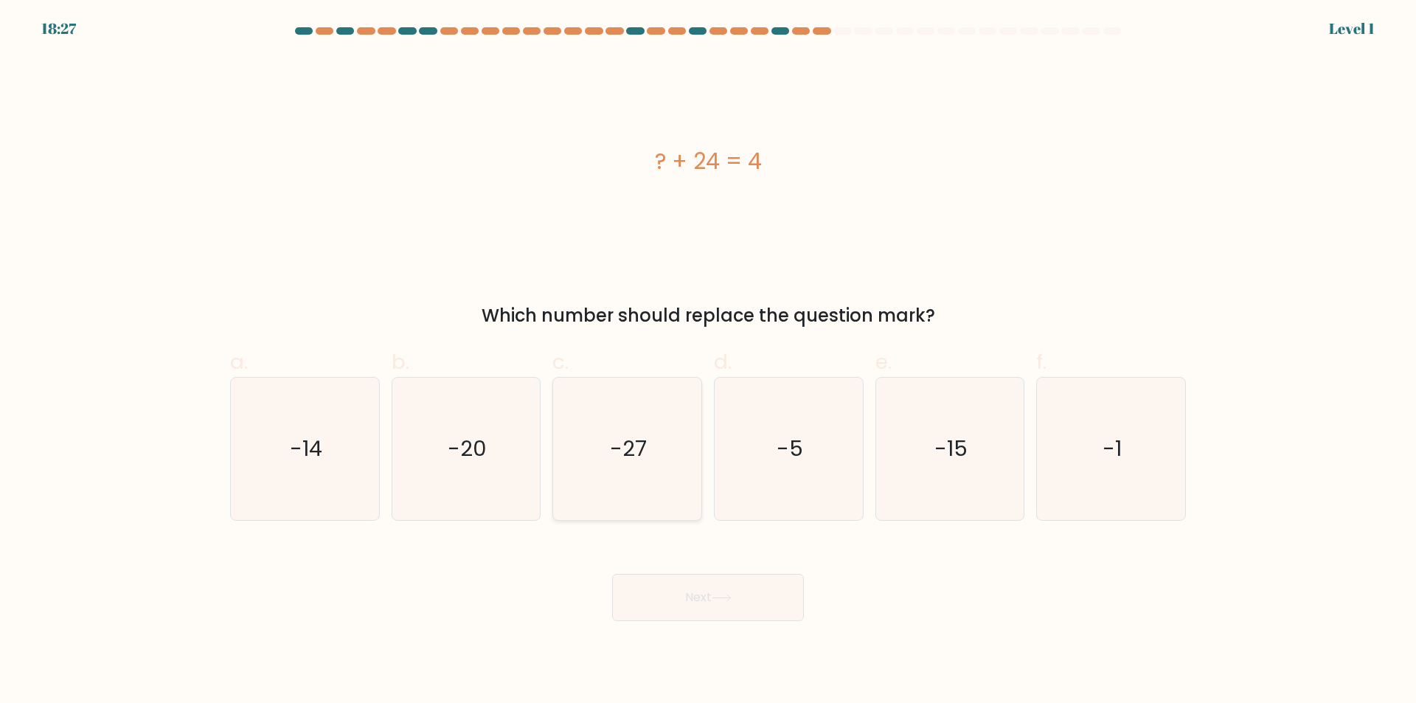
click at [576, 445] on icon "-27" at bounding box center [627, 449] width 142 height 142
click at [708, 361] on input "c. -27" at bounding box center [708, 357] width 1 height 10
radio input "true"
click at [656, 579] on button "Next" at bounding box center [708, 597] width 192 height 47
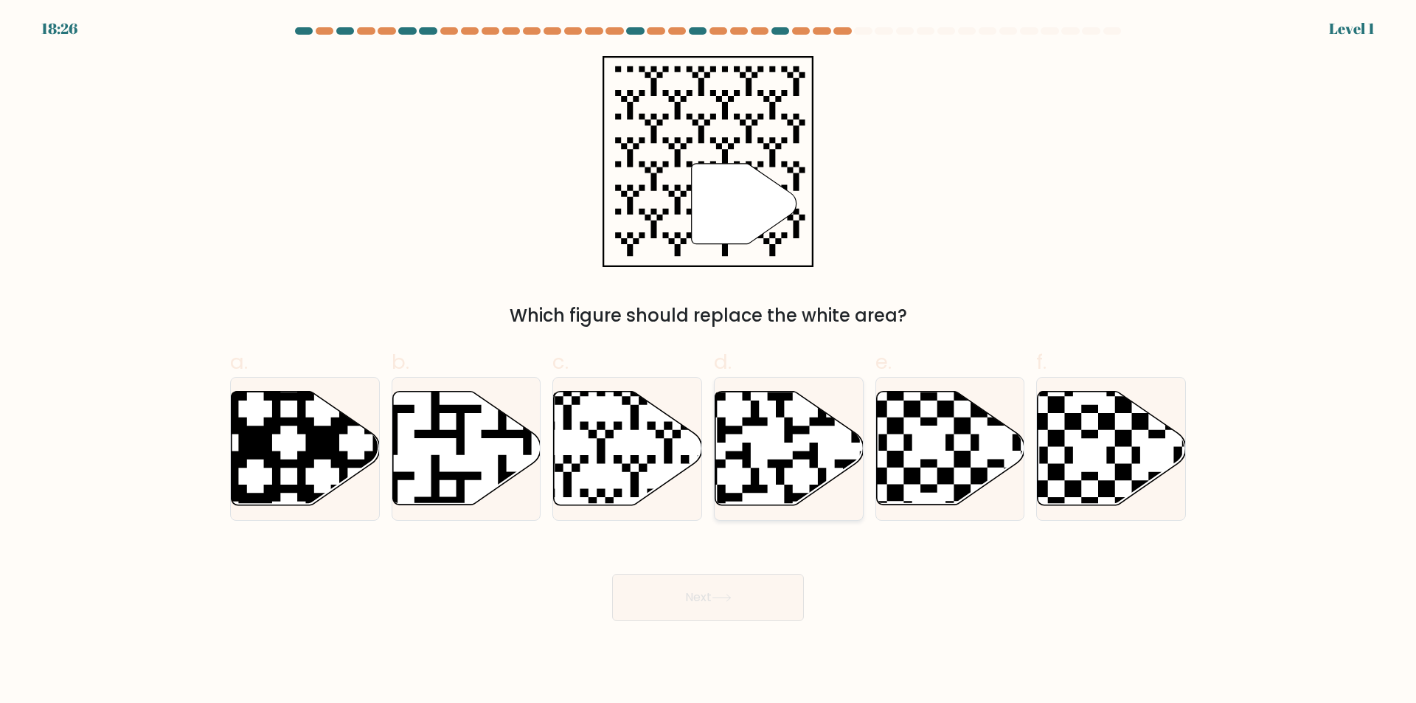
click at [727, 454] on icon at bounding box center [835, 509] width 269 height 269
click at [709, 361] on input "d." at bounding box center [708, 357] width 1 height 10
radio input "true"
click at [740, 615] on button "Next" at bounding box center [708, 597] width 192 height 47
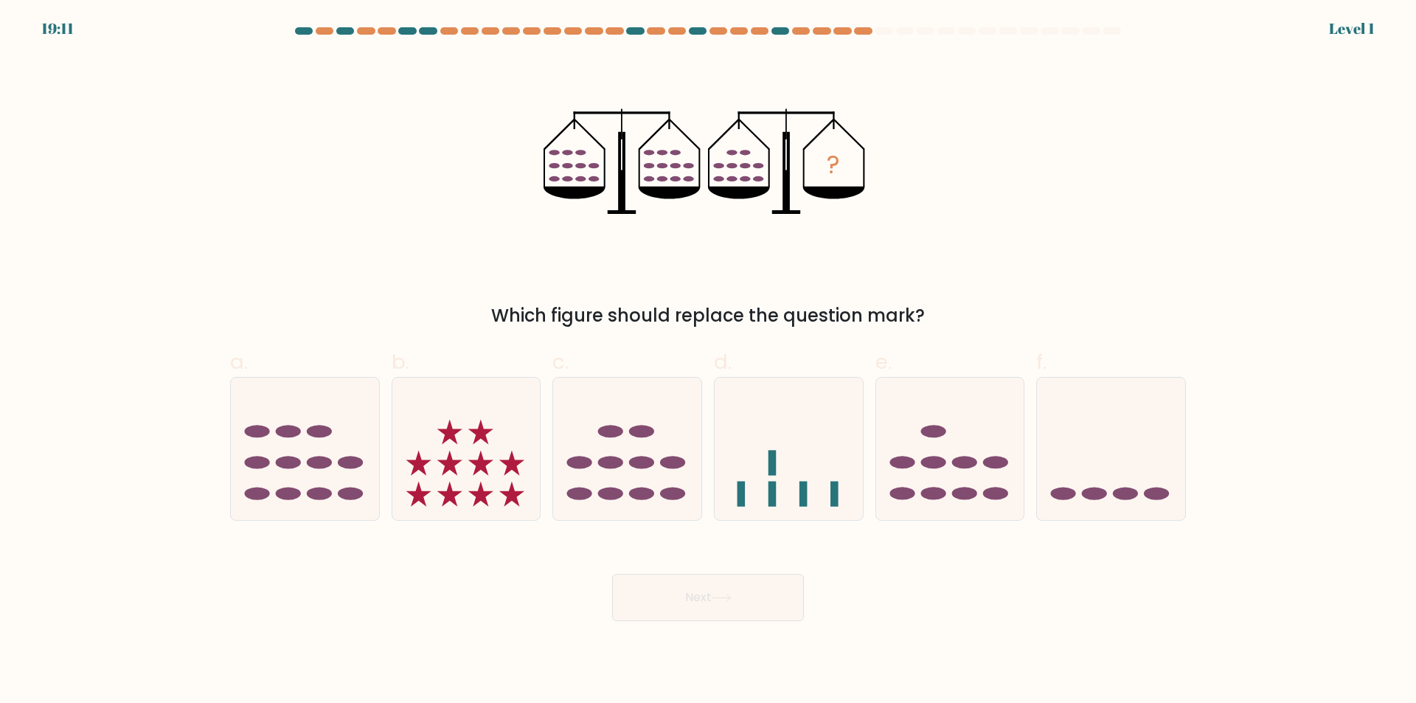
click at [693, 357] on label "c." at bounding box center [628, 434] width 150 height 174
click at [708, 357] on input "c." at bounding box center [708, 357] width 1 height 10
radio input "true"
click at [737, 590] on button "Next" at bounding box center [708, 597] width 192 height 47
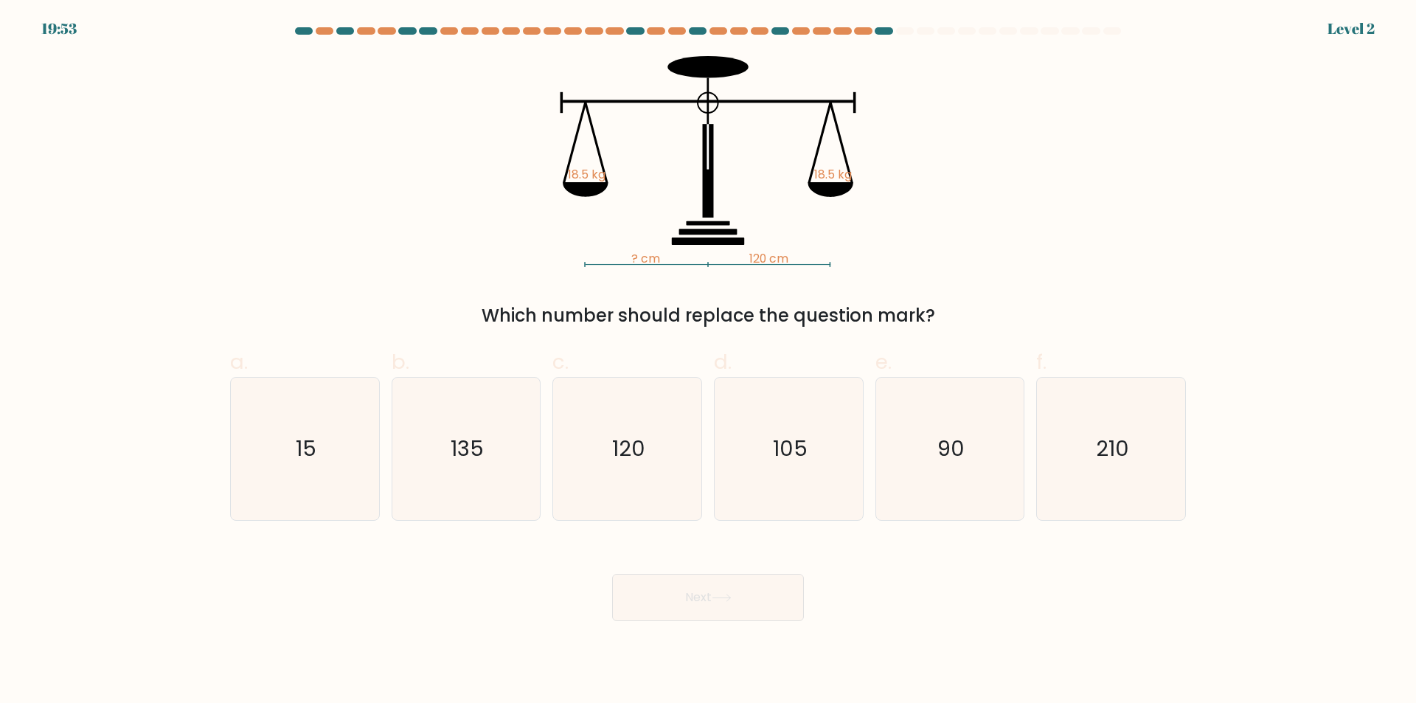
click at [710, 475] on div "d. 105" at bounding box center [789, 434] width 162 height 174
click at [718, 589] on button "Next" at bounding box center [708, 597] width 192 height 47
click at [823, 490] on icon "105" at bounding box center [789, 449] width 142 height 142
click at [709, 361] on input "d. 105" at bounding box center [708, 357] width 1 height 10
radio input "true"
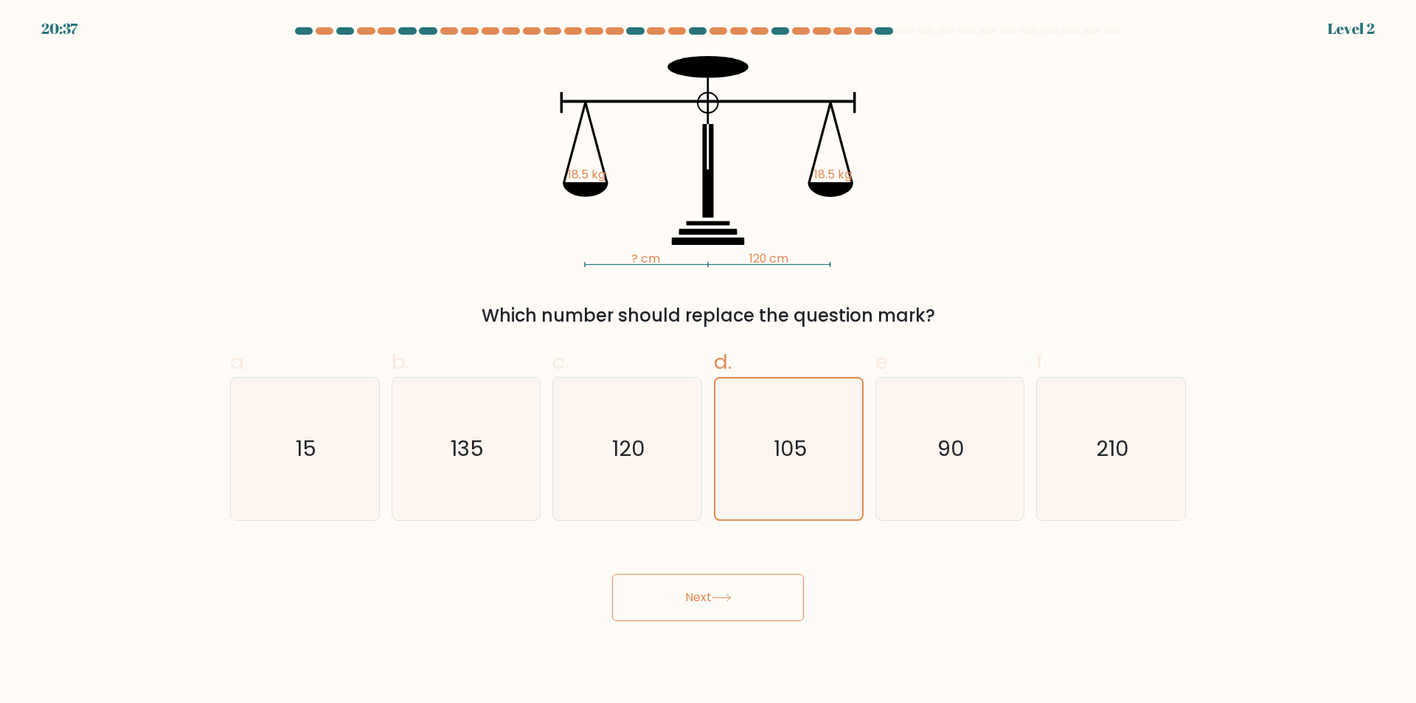
click at [702, 609] on button "Next" at bounding box center [708, 597] width 192 height 47
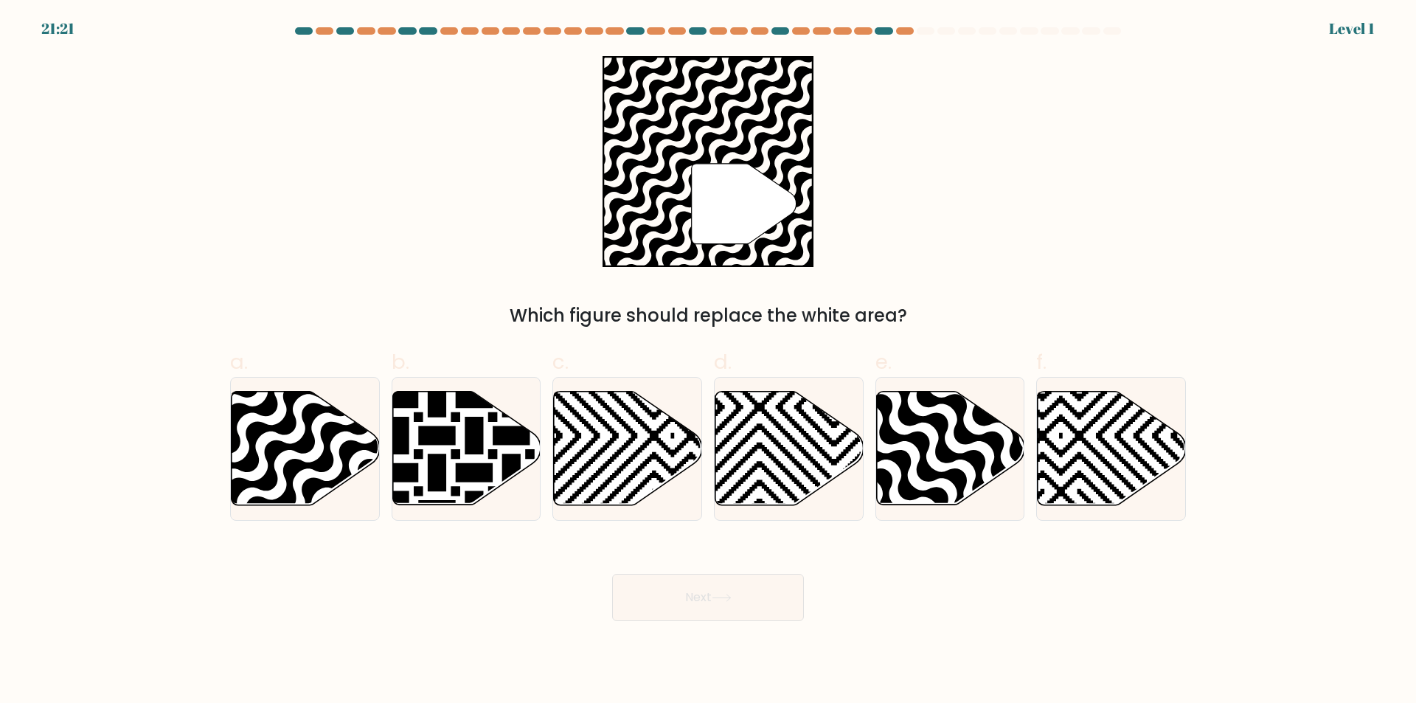
click at [790, 479] on icon at bounding box center [834, 389] width 299 height 299
click at [709, 361] on input "d." at bounding box center [708, 357] width 1 height 10
radio input "true"
click at [790, 479] on icon at bounding box center [833, 389] width 295 height 295
click at [709, 361] on input "d." at bounding box center [708, 357] width 1 height 10
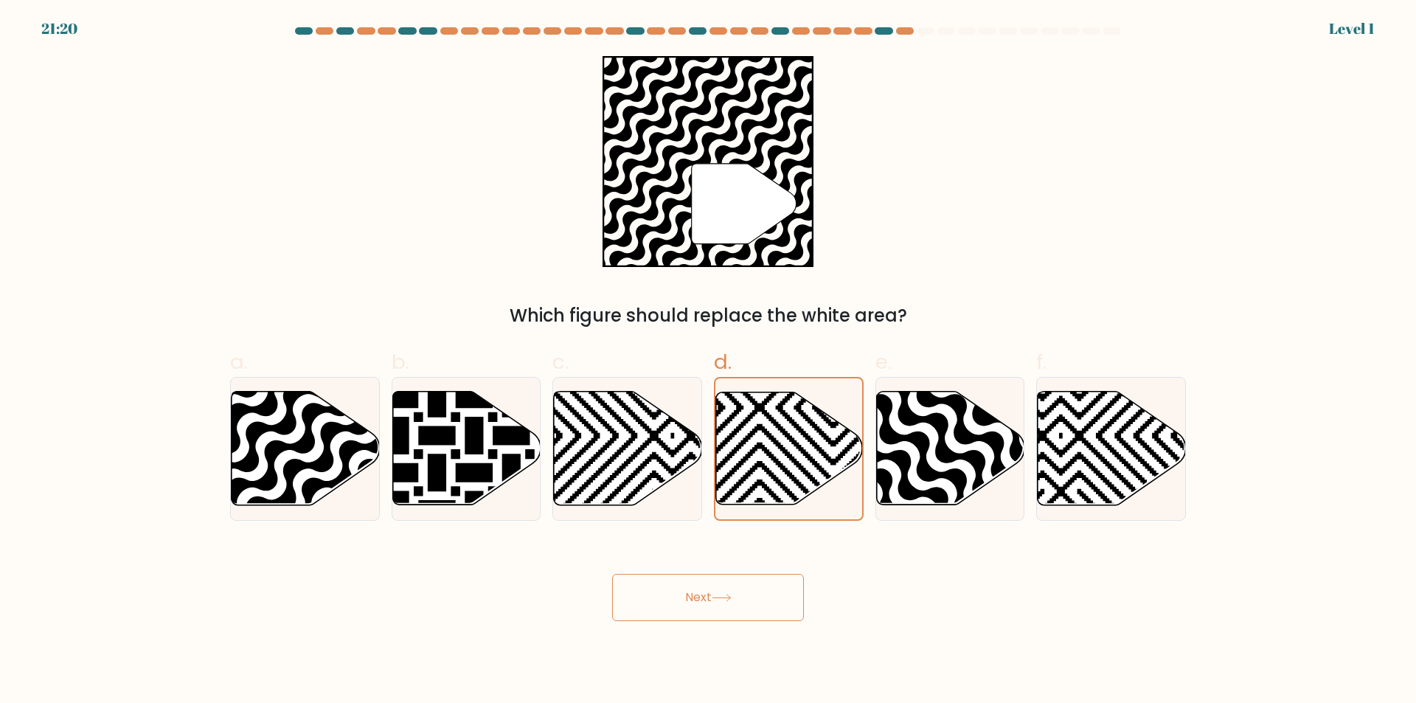
click at [761, 591] on button "Next" at bounding box center [708, 597] width 192 height 47
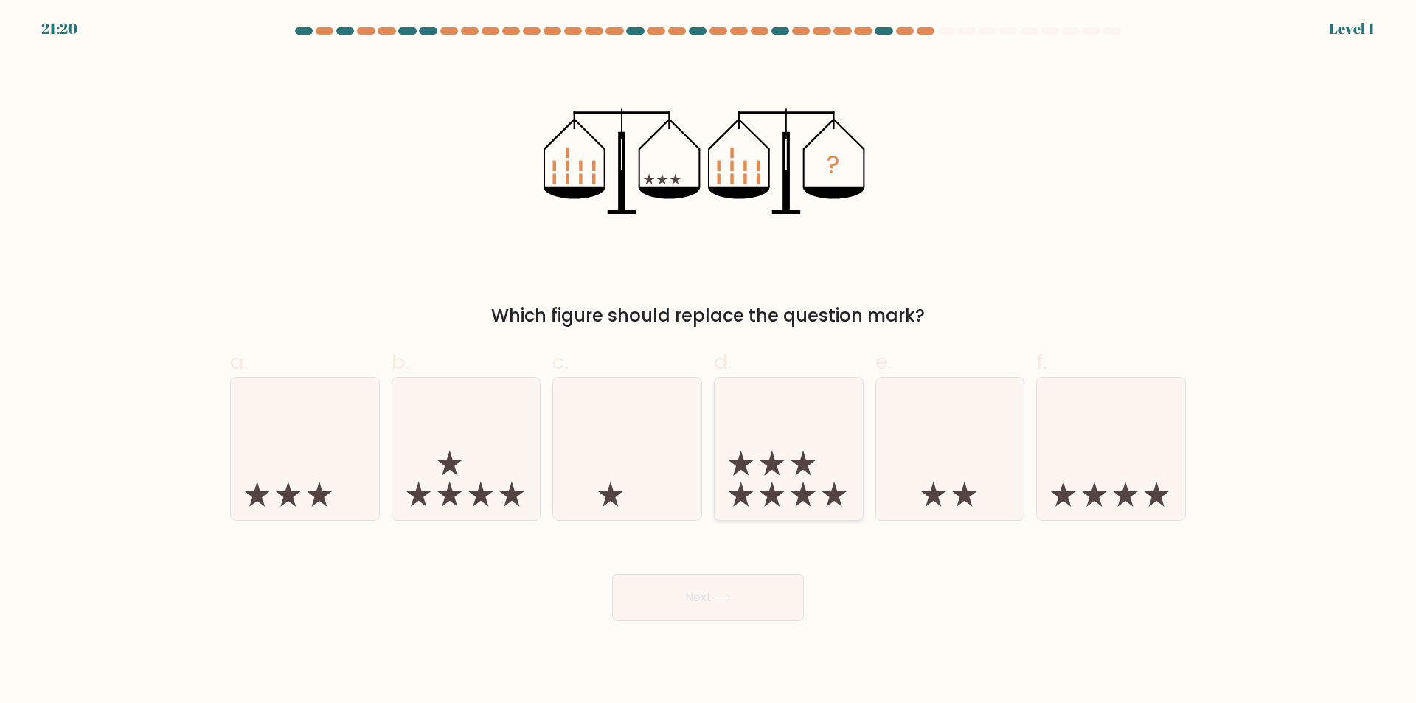
click at [812, 485] on icon at bounding box center [789, 449] width 148 height 122
click at [709, 361] on input "d." at bounding box center [708, 357] width 1 height 10
radio input "true"
click at [741, 613] on button "Next" at bounding box center [708, 597] width 192 height 47
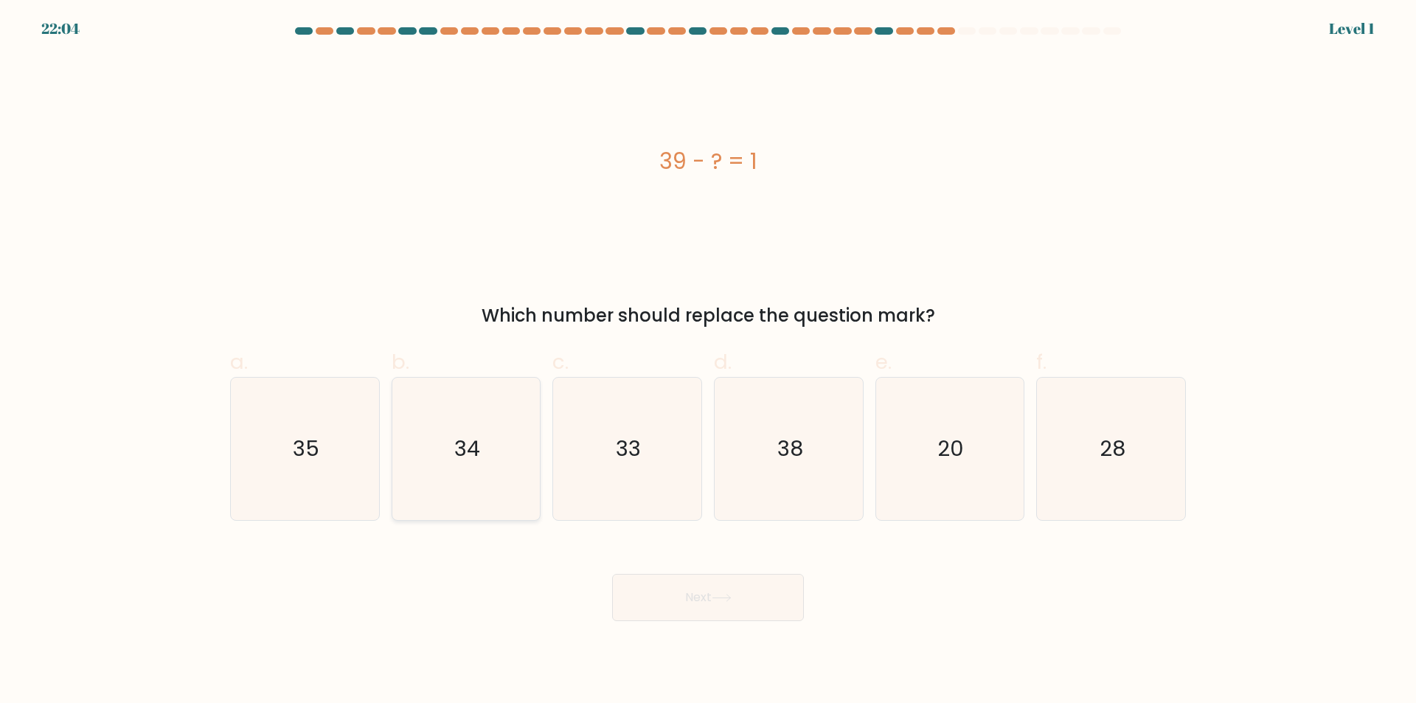
click at [434, 408] on icon "34" at bounding box center [466, 449] width 142 height 142
click at [708, 361] on input "b. 34" at bounding box center [708, 357] width 1 height 10
radio input "true"
click at [623, 587] on button "Next" at bounding box center [708, 597] width 192 height 47
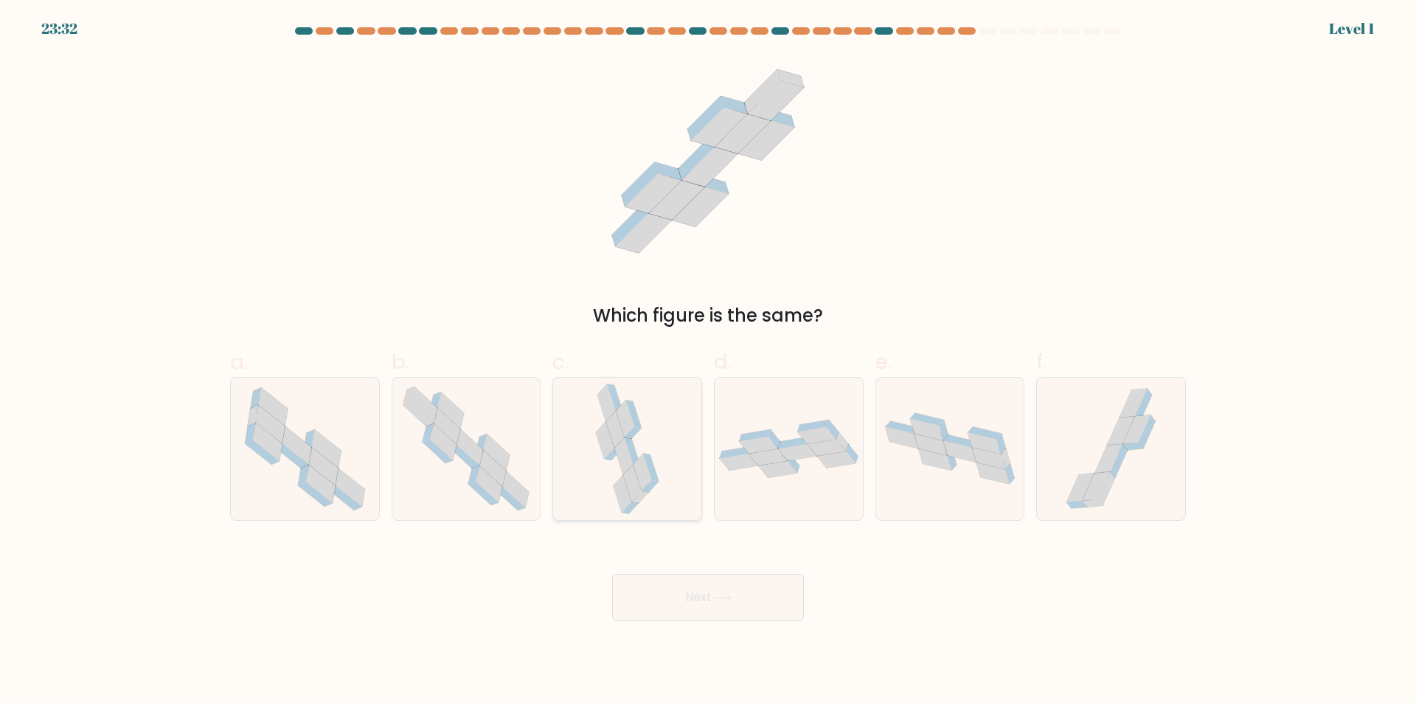
click at [676, 436] on div at bounding box center [628, 449] width 150 height 144
click at [708, 361] on input "c." at bounding box center [708, 357] width 1 height 10
radio input "true"
click at [707, 618] on button "Next" at bounding box center [708, 597] width 192 height 47
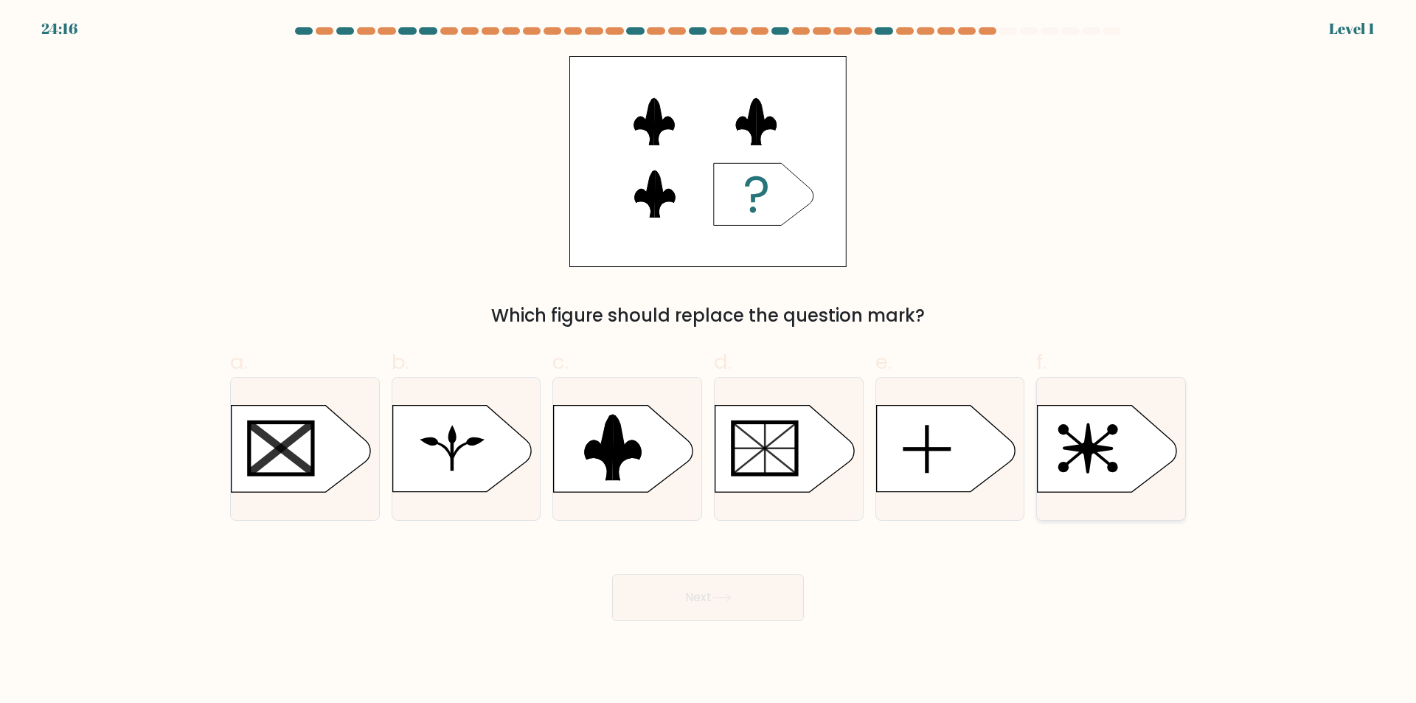
click at [1107, 455] on icon at bounding box center [1107, 449] width 139 height 86
click at [709, 361] on input "f." at bounding box center [708, 357] width 1 height 10
radio input "true"
click at [636, 597] on button "Next" at bounding box center [708, 597] width 192 height 47
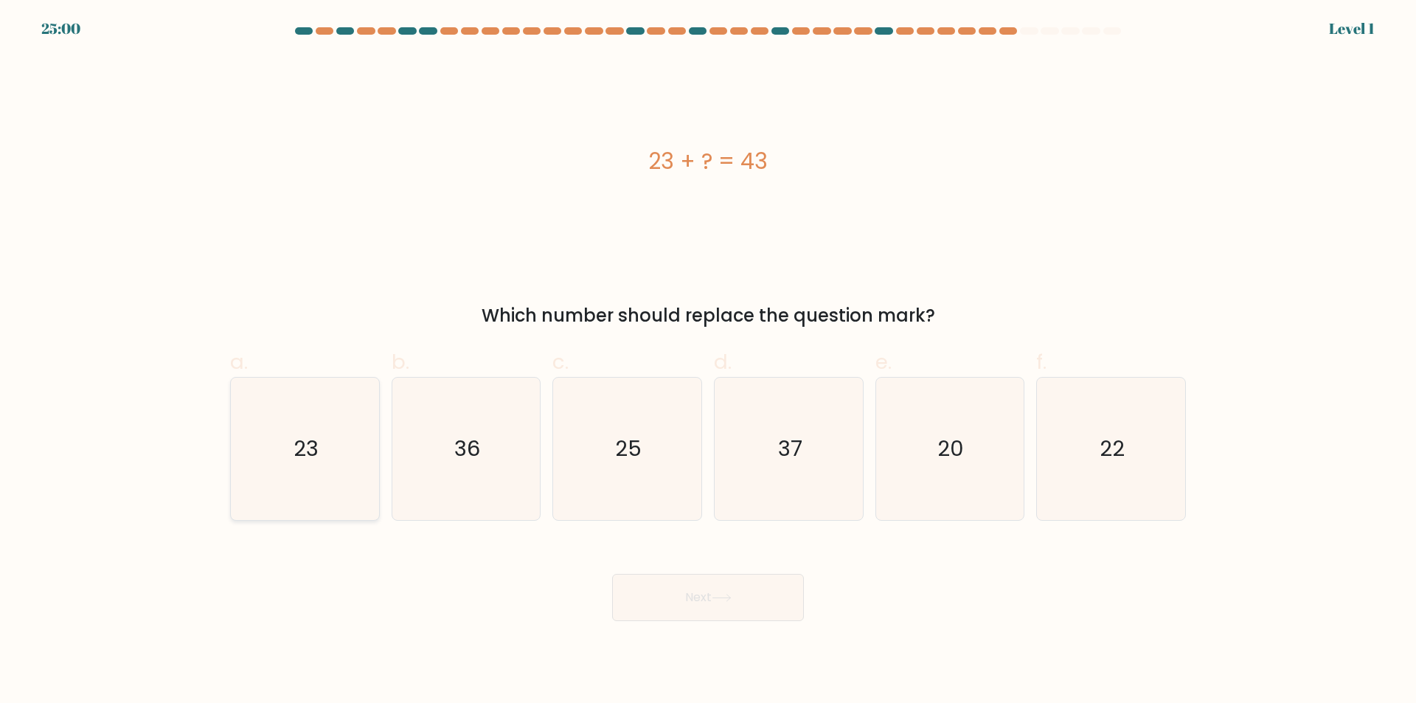
click at [339, 435] on icon "23" at bounding box center [305, 449] width 142 height 142
click at [708, 361] on input "a. 23" at bounding box center [708, 357] width 1 height 10
radio input "true"
click at [696, 600] on button "Next" at bounding box center [708, 597] width 192 height 47
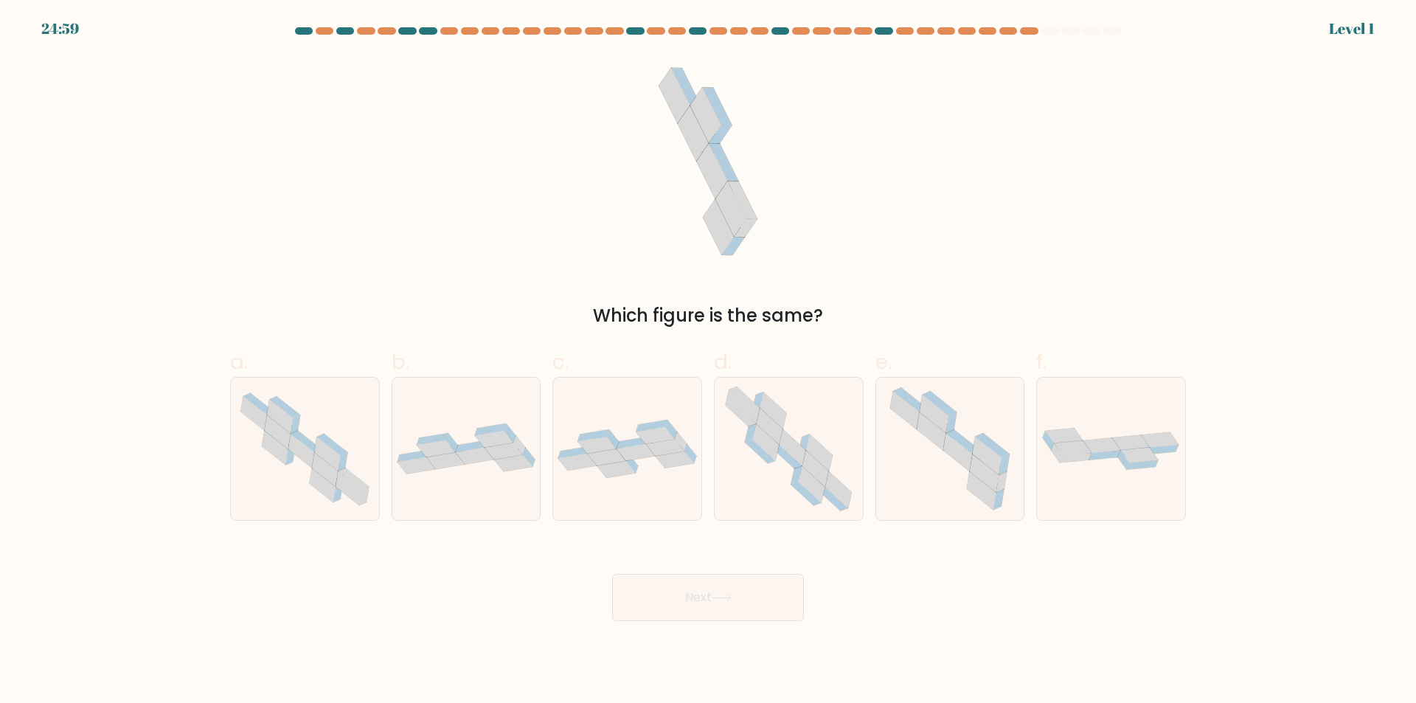
click at [674, 470] on icon at bounding box center [627, 449] width 148 height 58
click at [708, 361] on input "c." at bounding box center [708, 357] width 1 height 10
radio input "true"
click at [696, 571] on div "Next" at bounding box center [708, 580] width 974 height 83
click at [707, 589] on button "Next" at bounding box center [708, 597] width 192 height 47
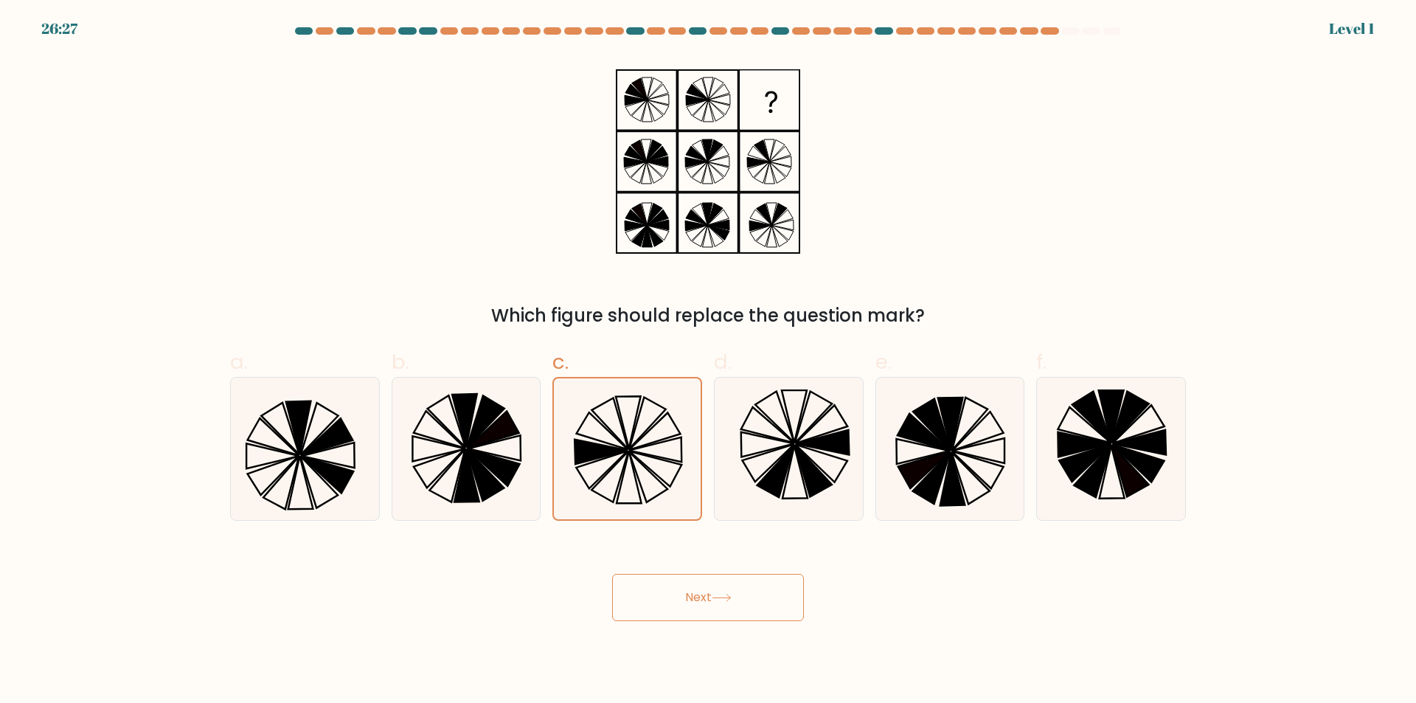
click at [687, 598] on button "Next" at bounding box center [708, 597] width 192 height 47
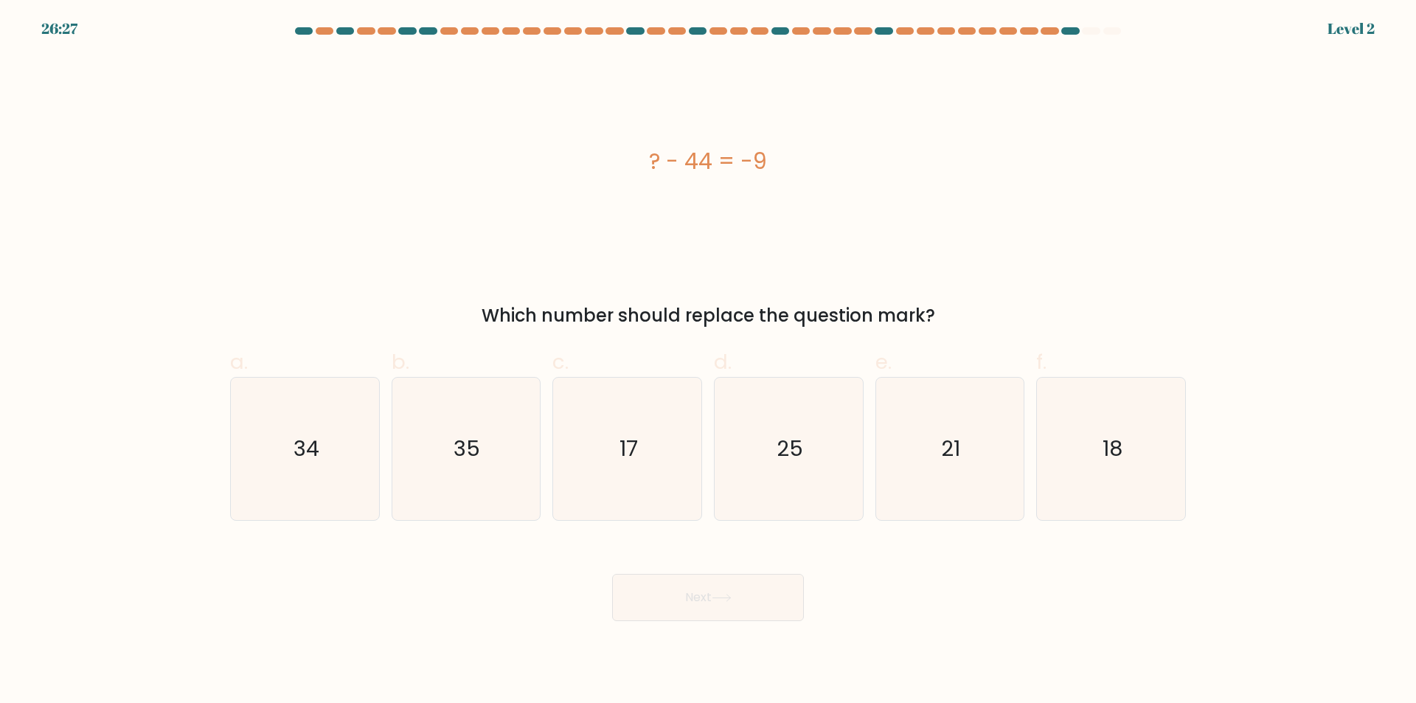
click at [812, 437] on icon "25" at bounding box center [789, 449] width 142 height 142
click at [709, 361] on input "d. 25" at bounding box center [708, 357] width 1 height 10
radio input "true"
click at [772, 598] on button "Next" at bounding box center [708, 597] width 192 height 47
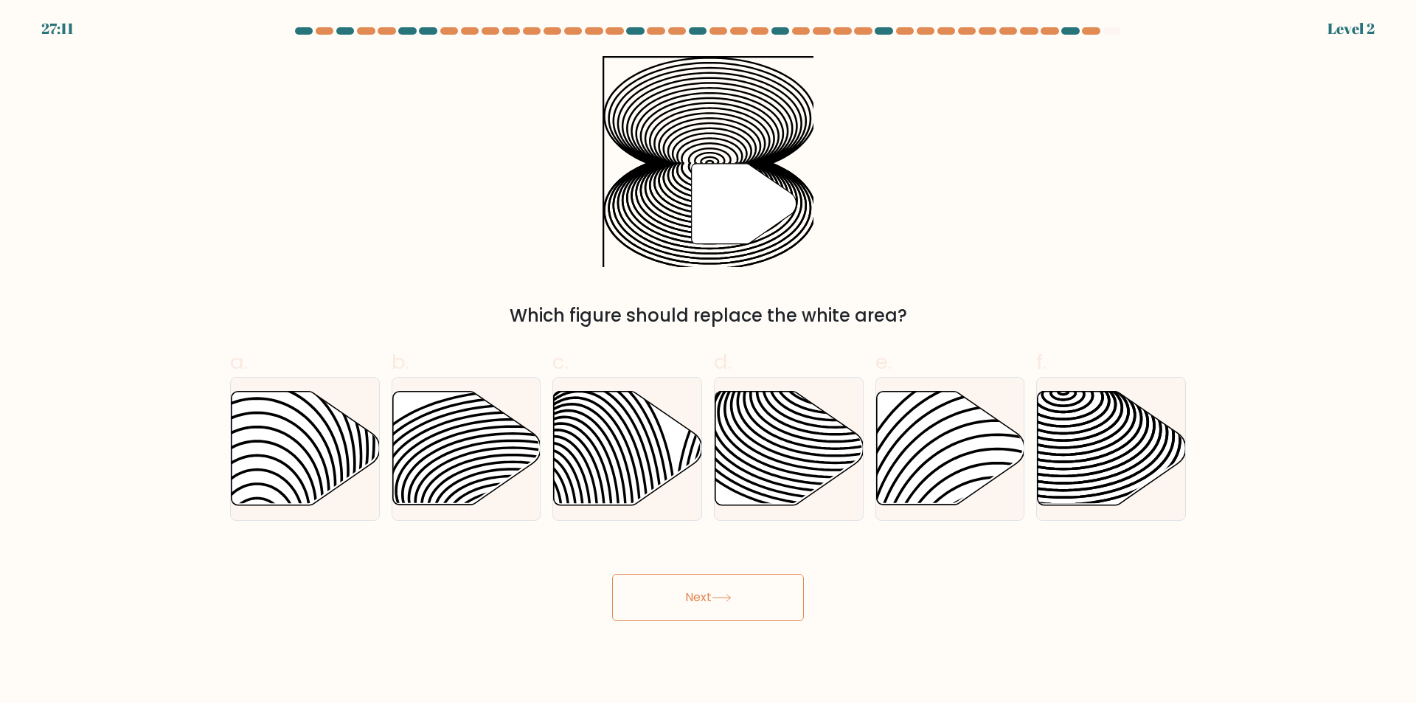
click at [940, 473] on icon at bounding box center [950, 449] width 148 height 114
click at [709, 361] on input "e." at bounding box center [708, 357] width 1 height 10
radio input "true"
click at [722, 615] on button "Next" at bounding box center [708, 597] width 192 height 47
click at [501, 406] on icon at bounding box center [513, 465] width 299 height 149
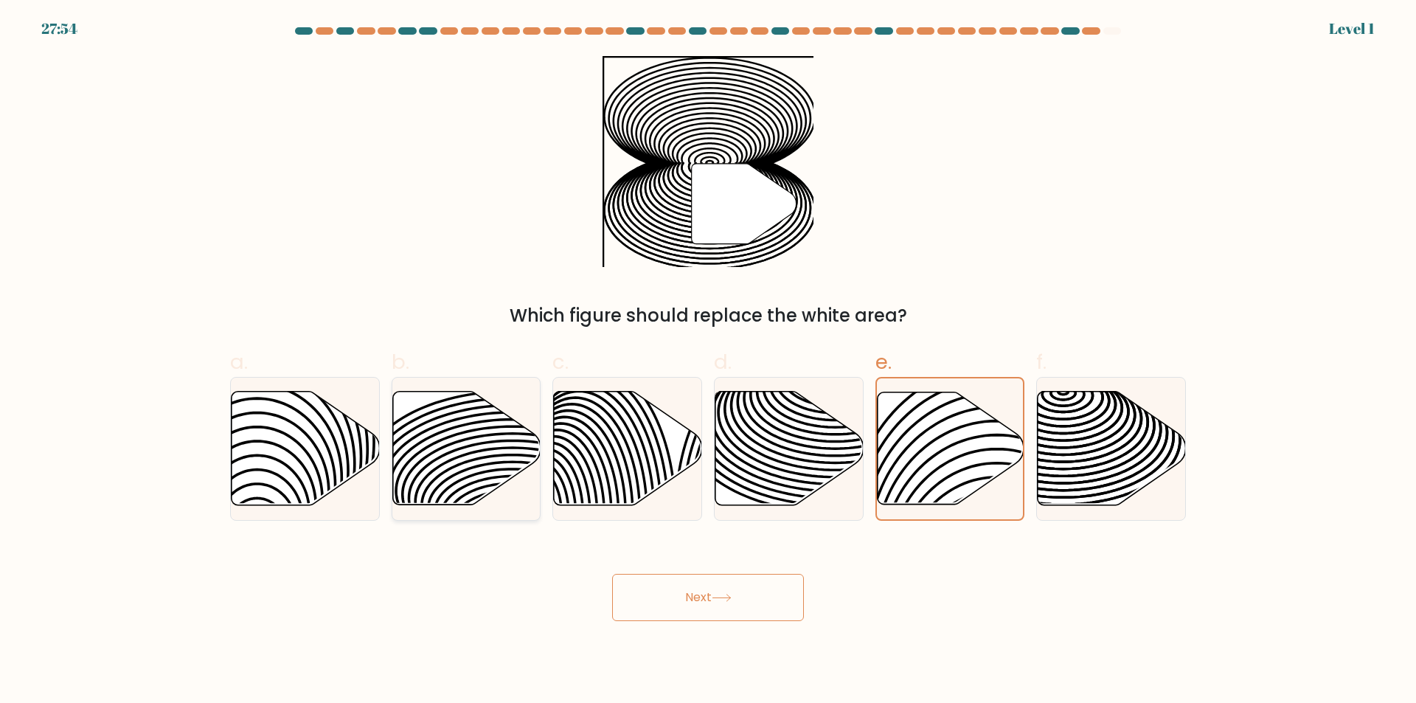
click at [708, 361] on input "b." at bounding box center [708, 357] width 1 height 10
radio input "true"
